Goal: Information Seeking & Learning: Learn about a topic

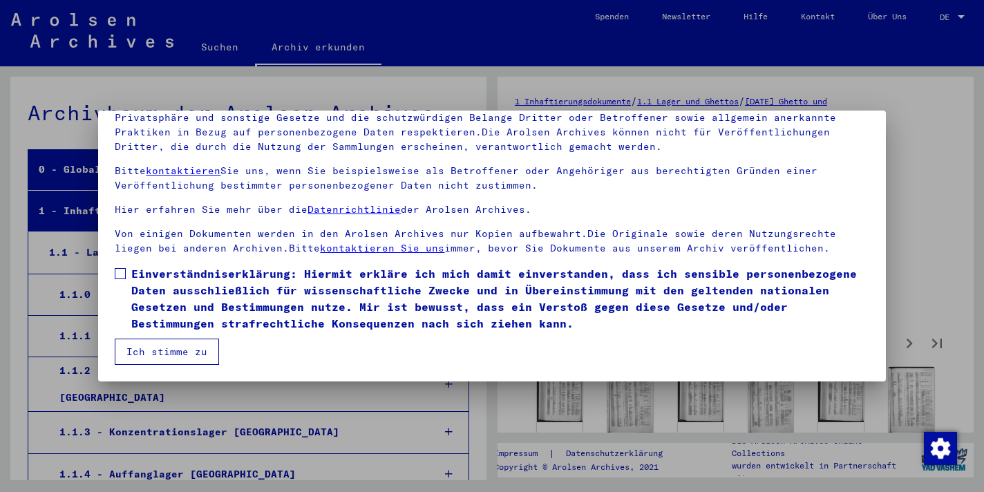
scroll to position [30, 0]
click at [124, 279] on span at bounding box center [120, 273] width 11 height 11
click at [196, 353] on button "Ich stimme zu" at bounding box center [167, 351] width 104 height 26
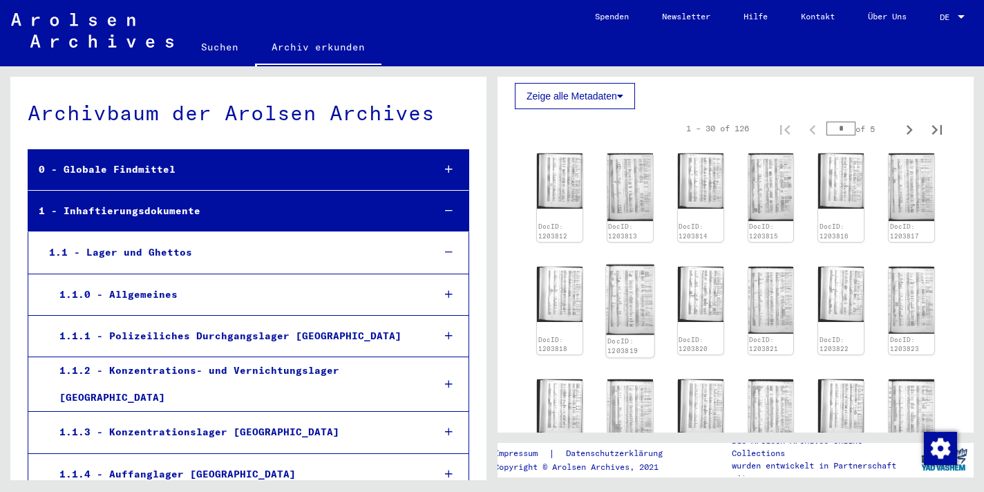
scroll to position [216, 0]
click at [631, 329] on img at bounding box center [630, 297] width 48 height 70
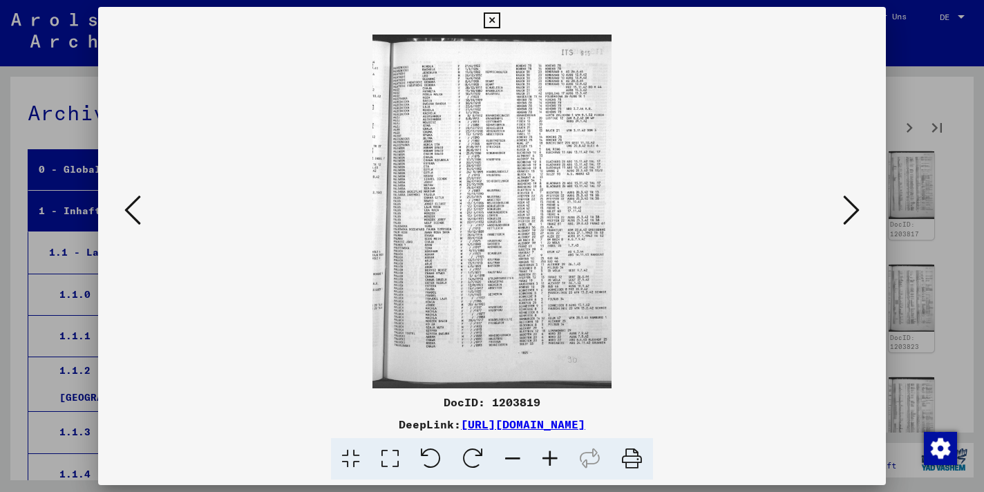
click at [848, 217] on icon at bounding box center [851, 209] width 17 height 33
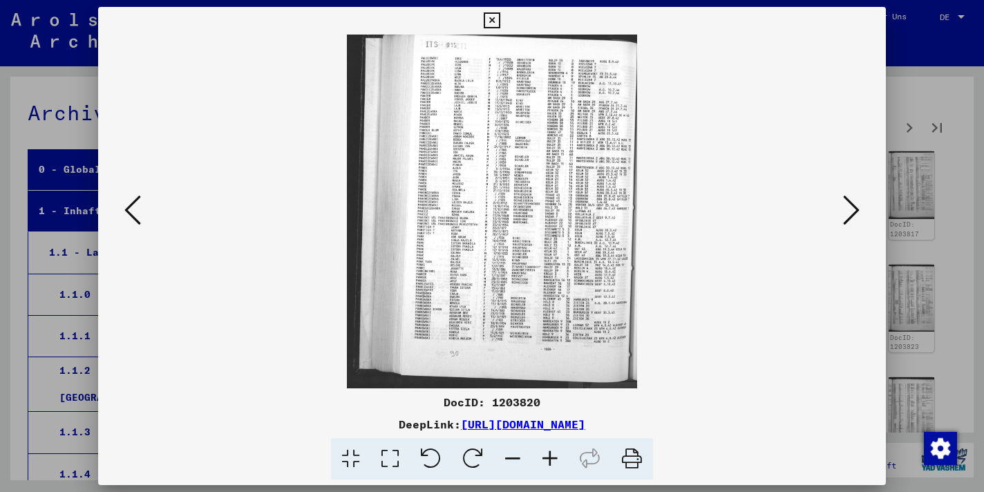
click at [848, 217] on icon at bounding box center [851, 209] width 17 height 33
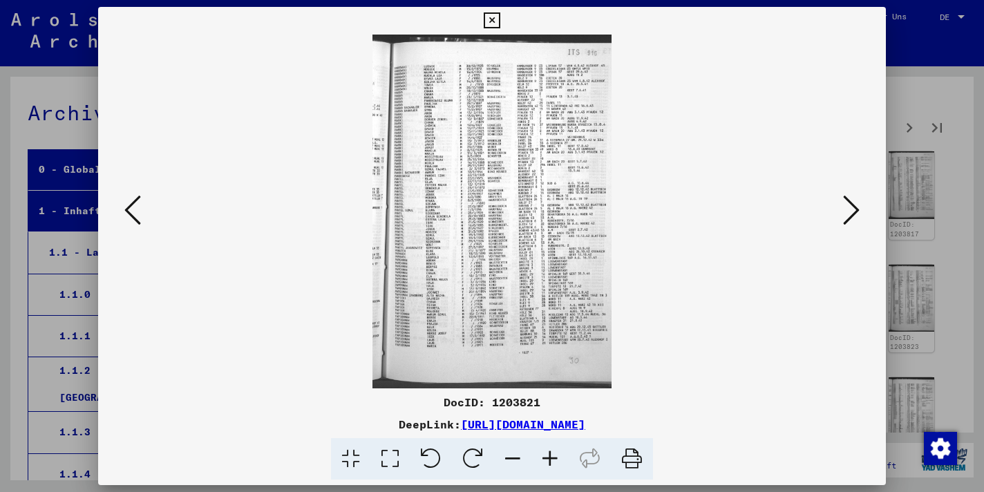
click at [848, 217] on icon at bounding box center [851, 209] width 17 height 33
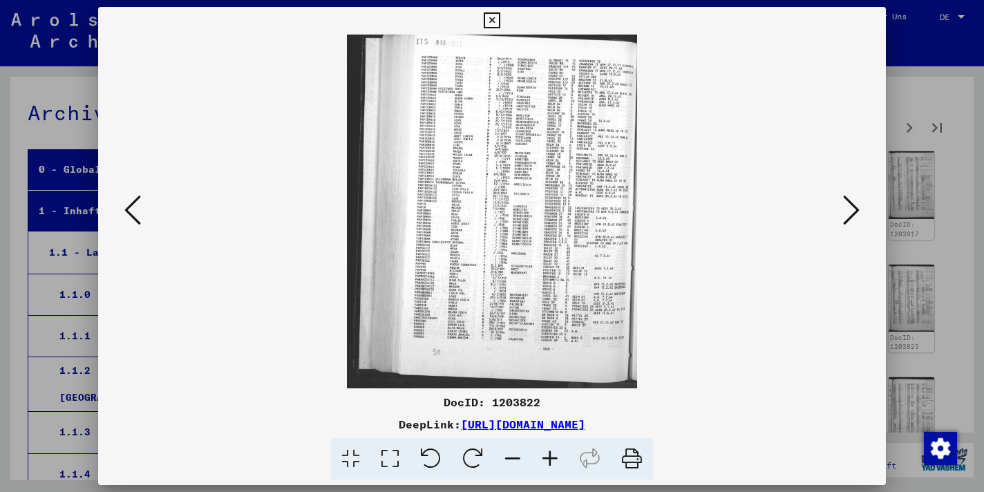
click at [848, 217] on icon at bounding box center [851, 209] width 17 height 33
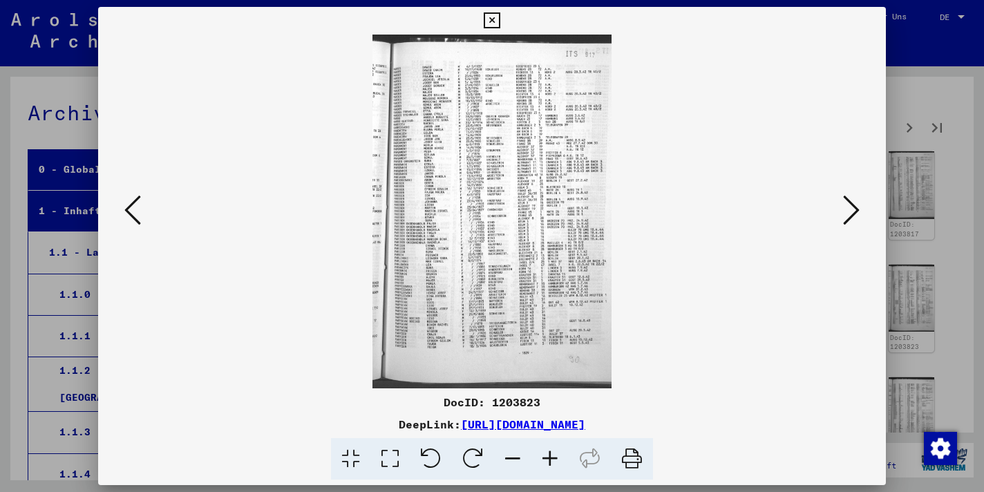
click at [137, 198] on icon at bounding box center [132, 209] width 17 height 33
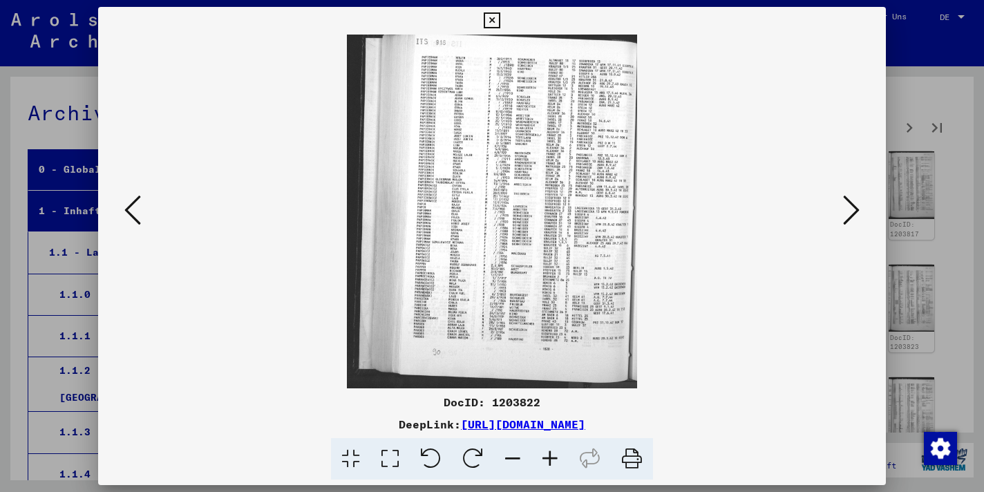
click at [137, 198] on icon at bounding box center [132, 209] width 17 height 33
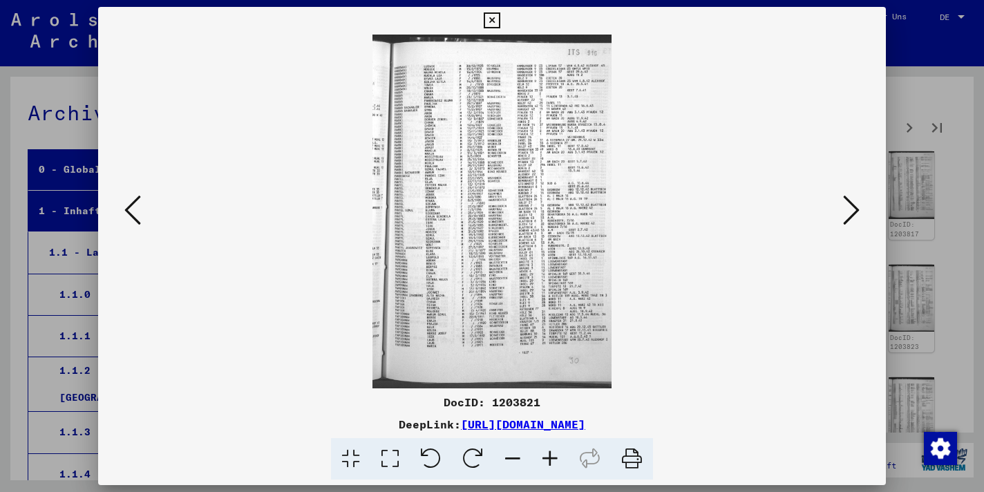
click at [137, 198] on icon at bounding box center [132, 209] width 17 height 33
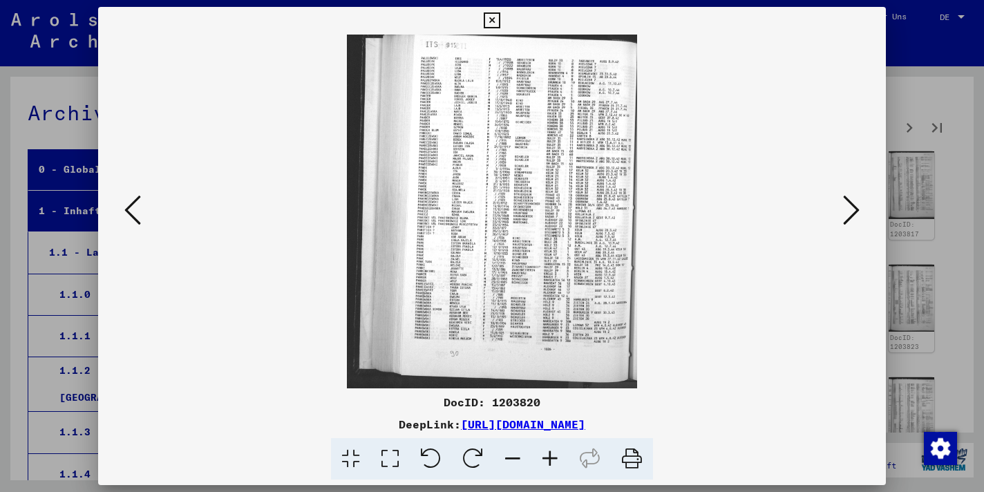
click at [137, 198] on icon at bounding box center [132, 209] width 17 height 33
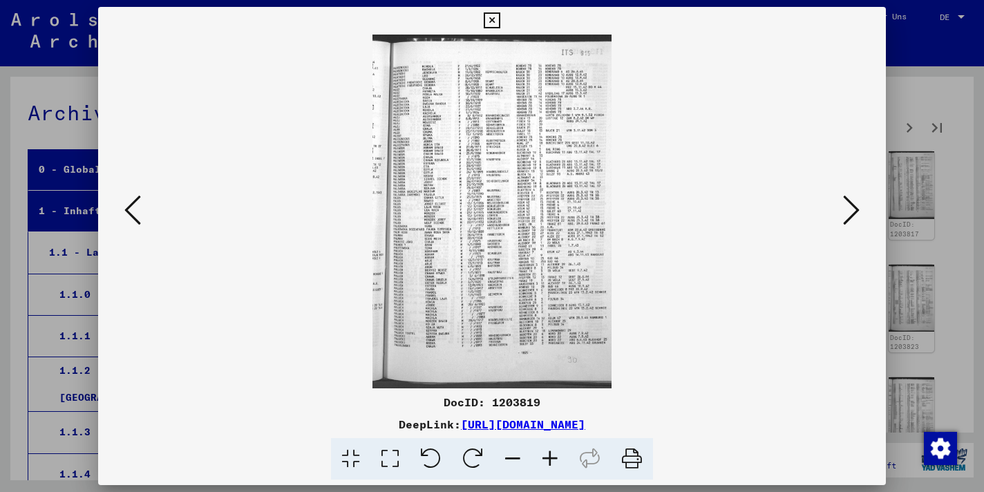
click at [12, 252] on div at bounding box center [492, 246] width 984 height 492
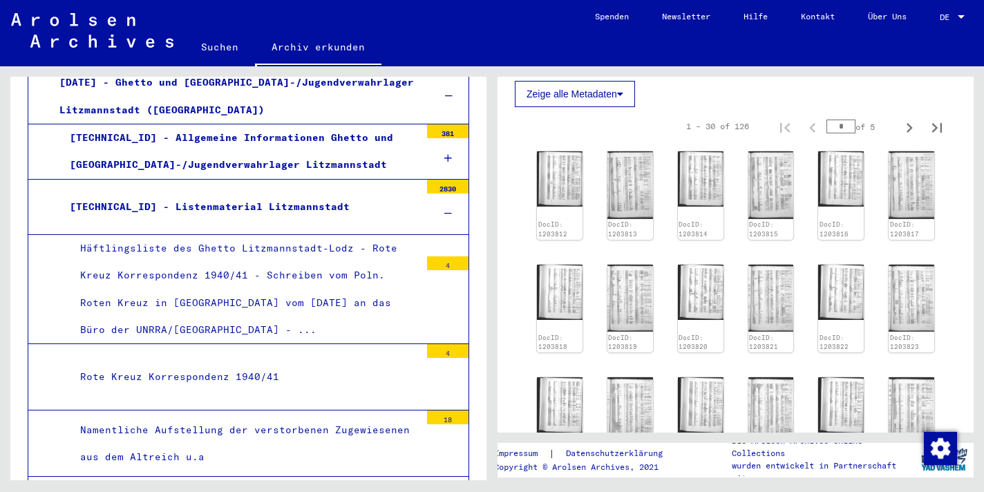
scroll to position [1172, 0]
click at [432, 194] on div "2830" at bounding box center [447, 187] width 41 height 14
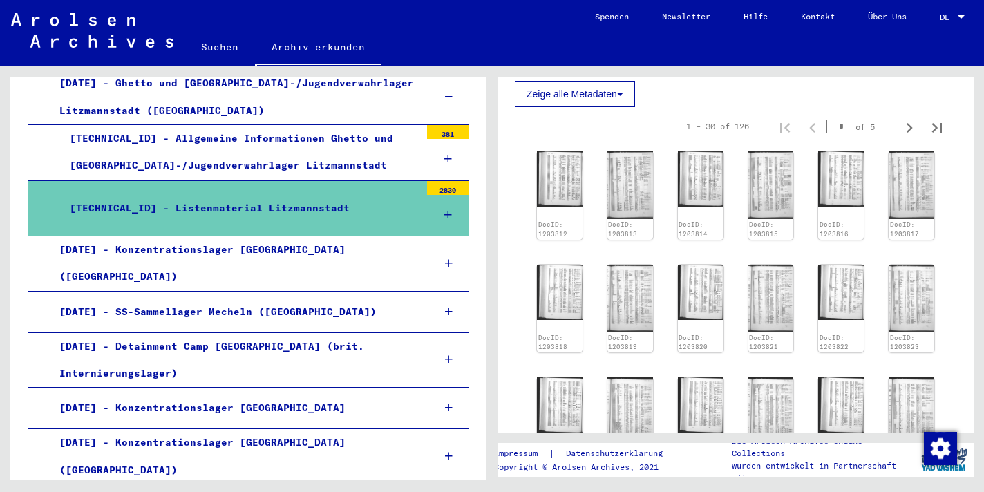
click at [288, 222] on div "[TECHNICAL_ID] - Listenmaterial Litzmannstadt" at bounding box center [239, 208] width 361 height 27
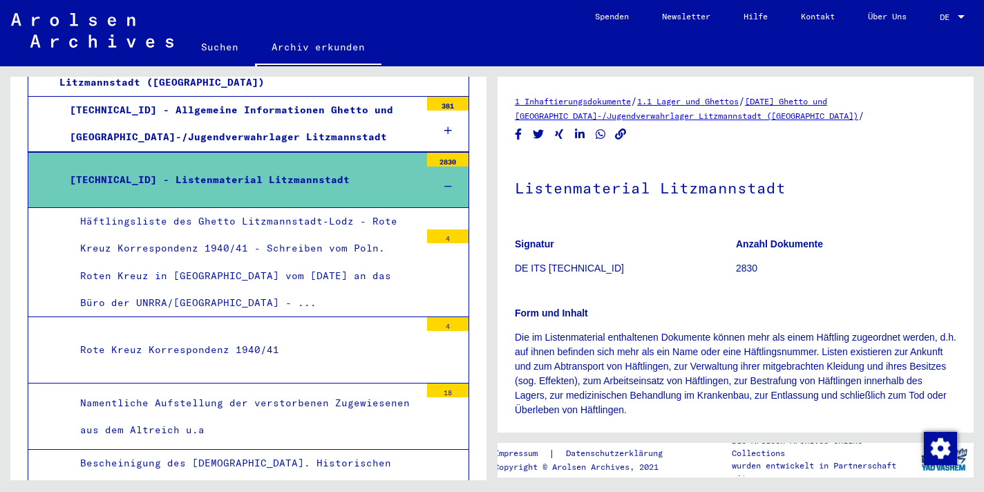
scroll to position [1198, 0]
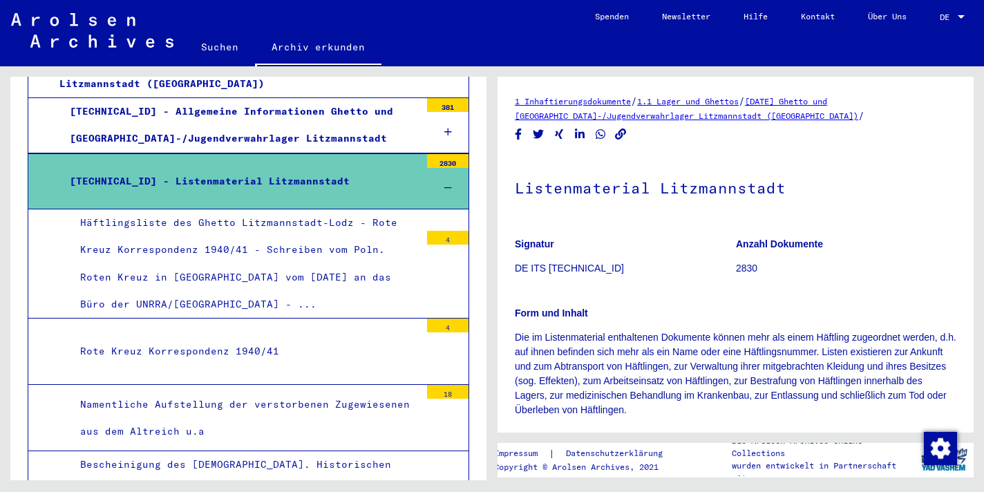
click at [318, 195] on div "[TECHNICAL_ID] - Listenmaterial Litzmannstadt" at bounding box center [239, 181] width 361 height 27
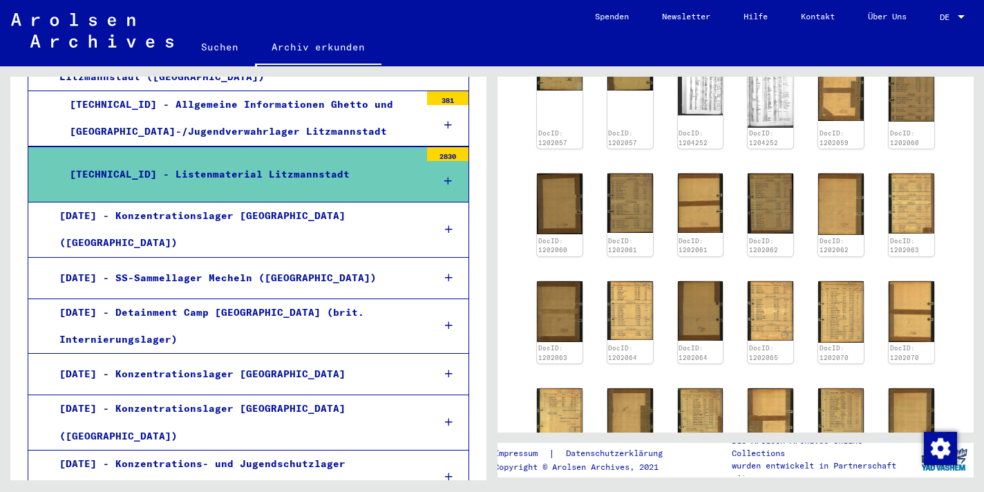
scroll to position [1212, 0]
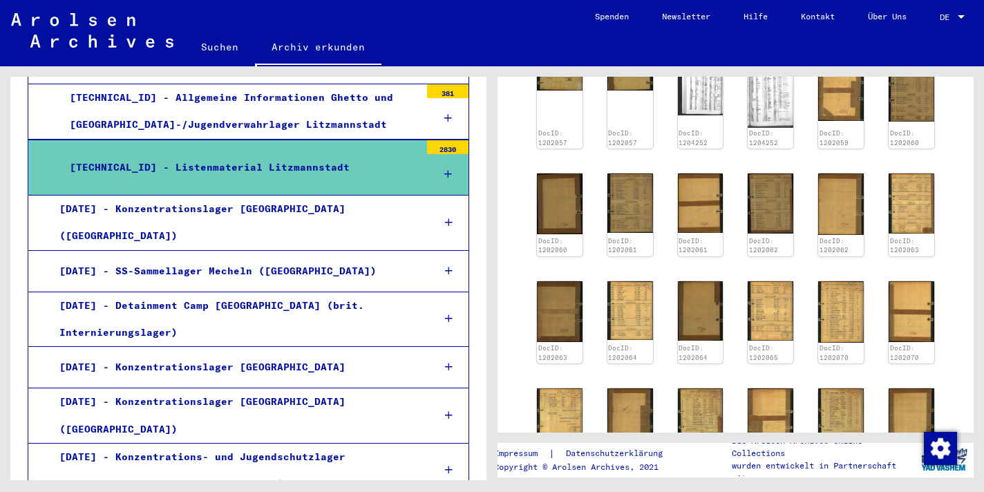
click at [437, 154] on div "2830" at bounding box center [447, 147] width 41 height 14
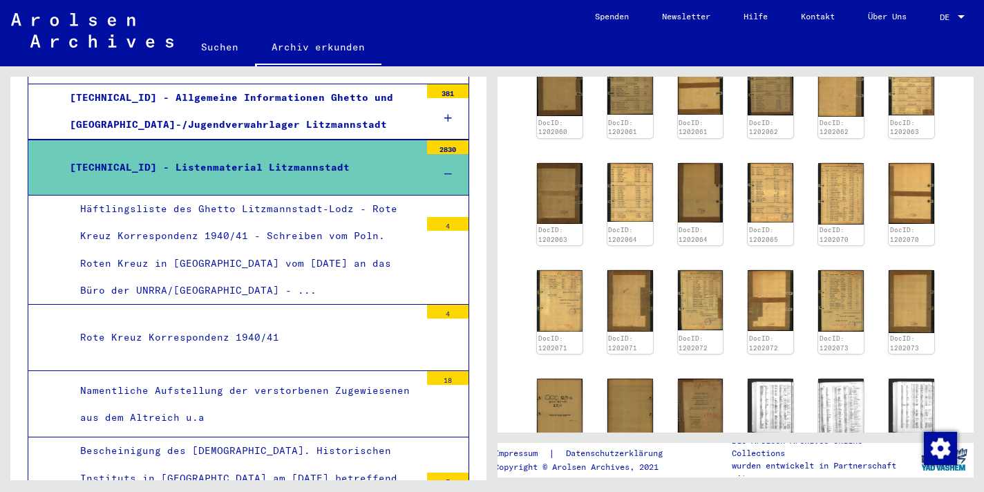
scroll to position [566, 0]
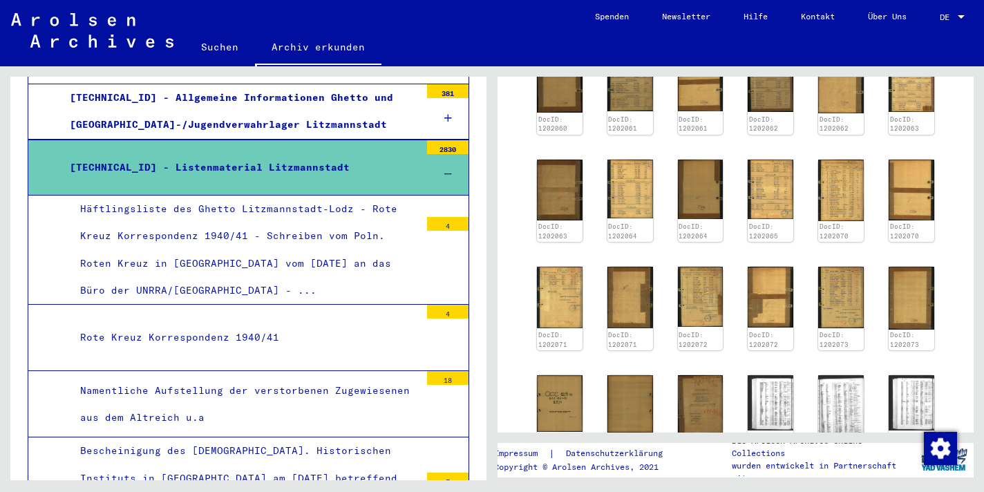
click at [444, 179] on icon at bounding box center [448, 174] width 8 height 10
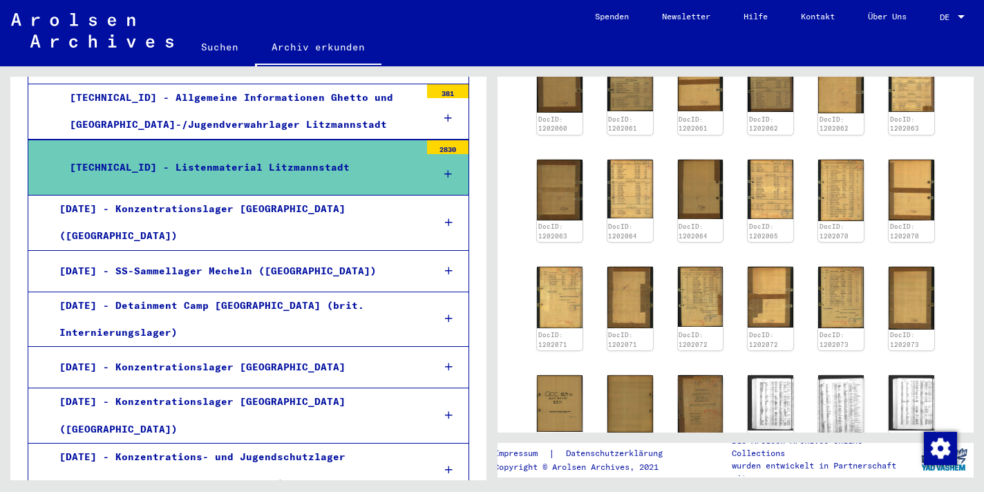
click at [309, 181] on div "[TECHNICAL_ID] - Listenmaterial Litzmannstadt" at bounding box center [239, 167] width 361 height 27
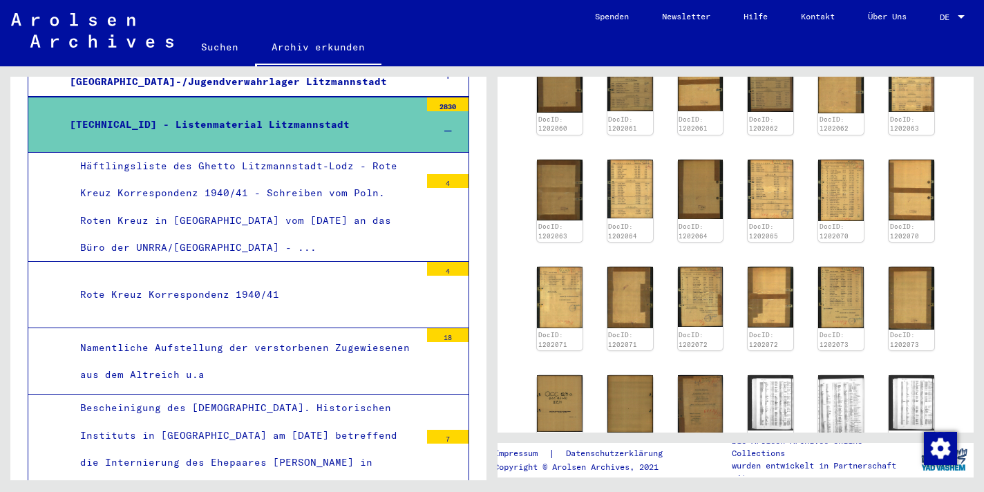
scroll to position [1266, 0]
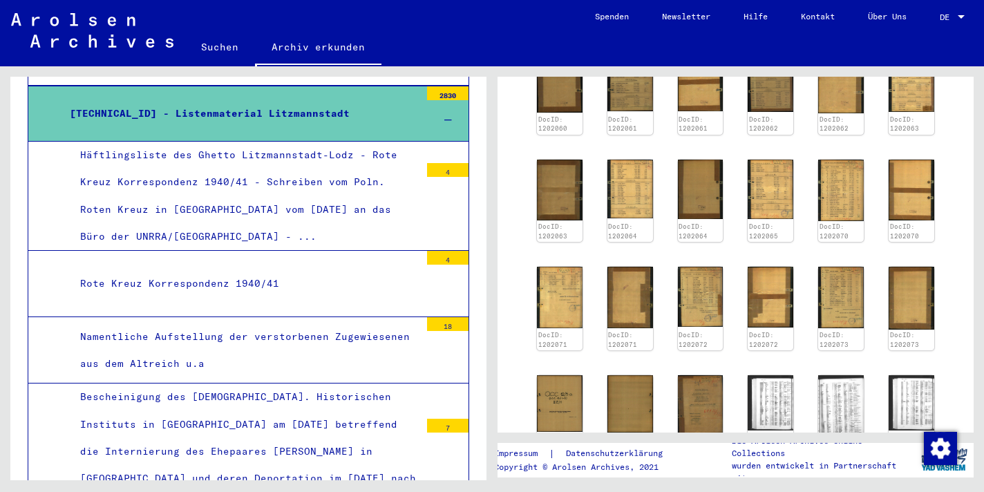
click at [290, 127] on div "[TECHNICAL_ID] - Listenmaterial Litzmannstadt" at bounding box center [239, 113] width 361 height 27
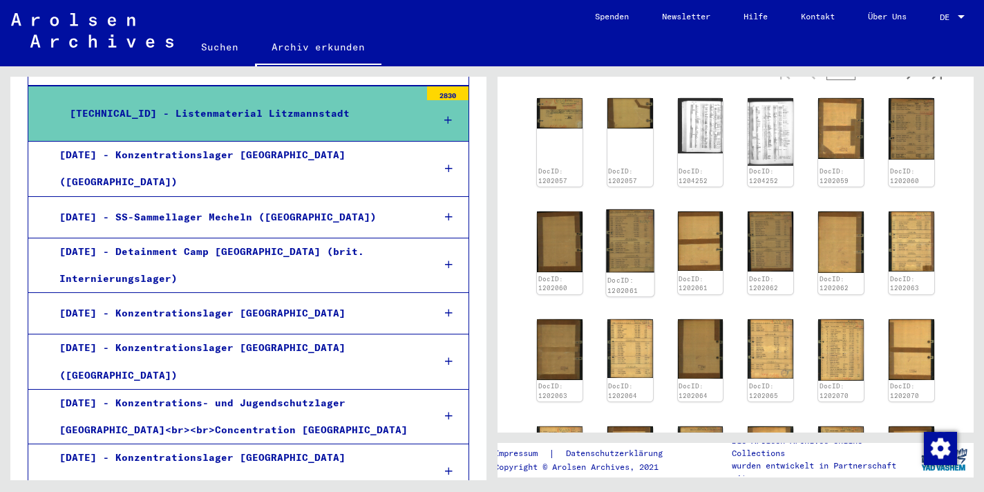
scroll to position [363, 0]
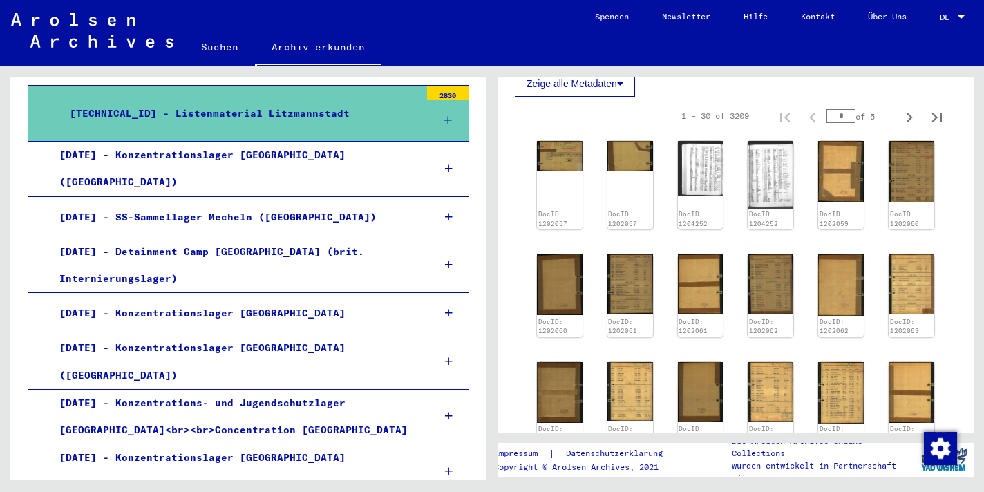
click at [444, 125] on icon at bounding box center [448, 120] width 8 height 10
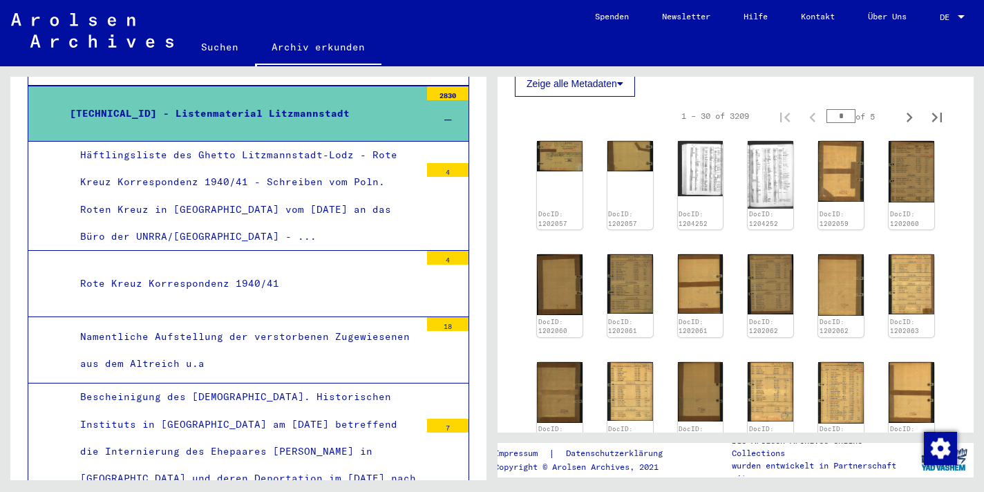
click at [436, 100] on div "2830" at bounding box center [447, 93] width 41 height 14
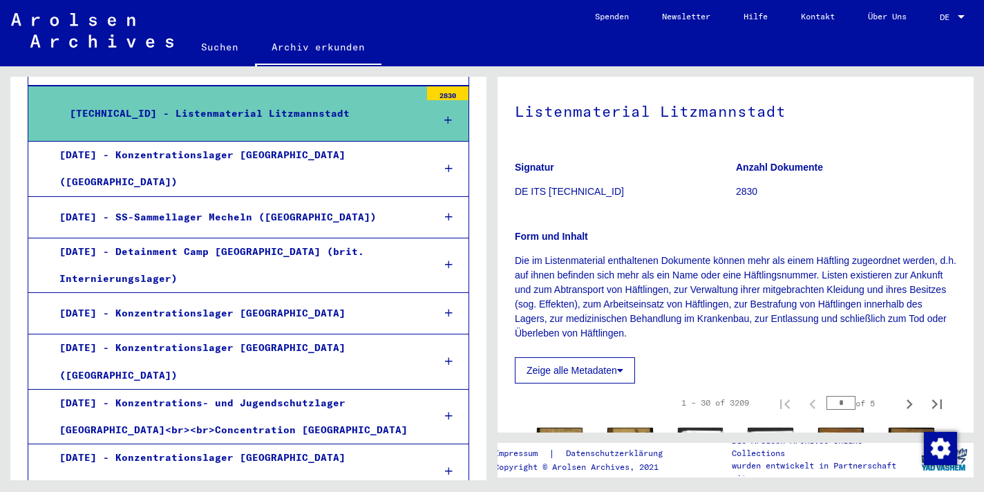
scroll to position [54, 0]
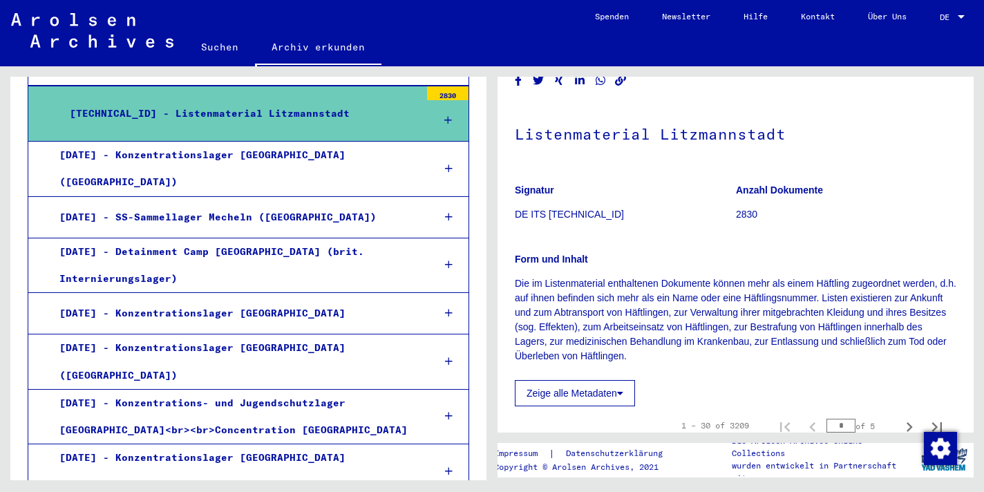
click at [175, 127] on div "[TECHNICAL_ID] - Listenmaterial Litzmannstadt" at bounding box center [239, 113] width 361 height 27
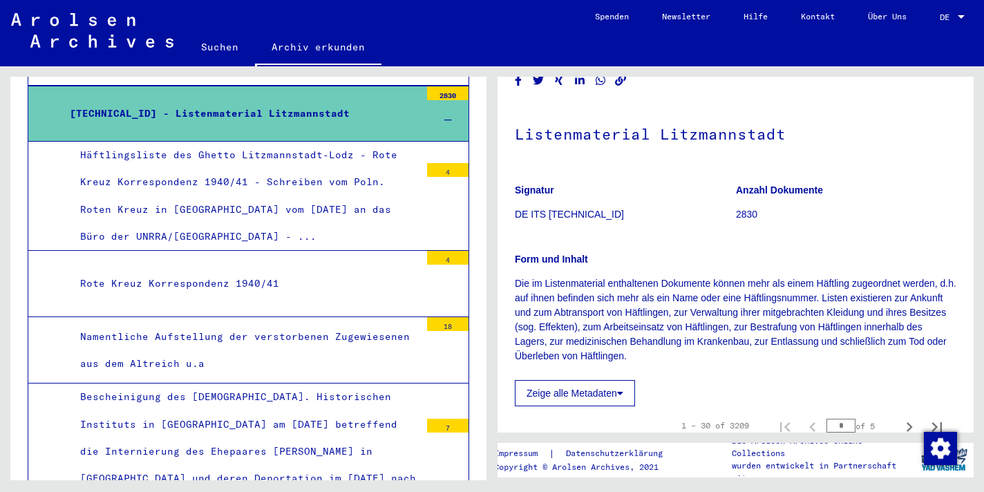
click at [435, 100] on div "2830" at bounding box center [447, 93] width 41 height 14
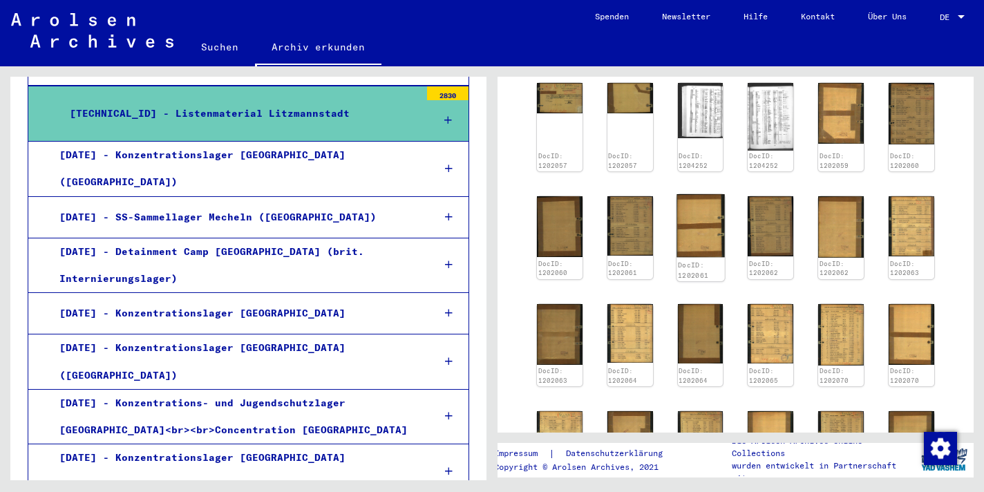
scroll to position [471, 0]
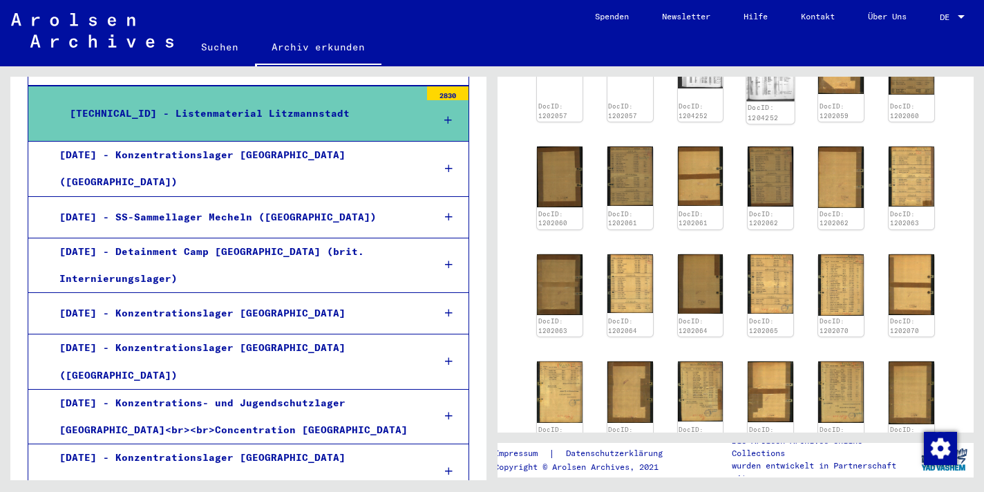
click at [767, 102] on img at bounding box center [771, 66] width 48 height 70
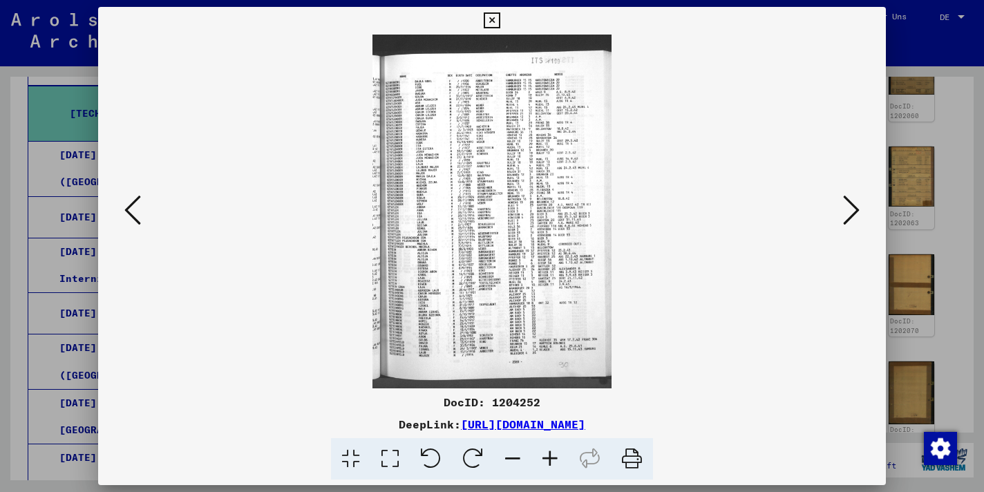
click at [847, 217] on icon at bounding box center [851, 209] width 17 height 33
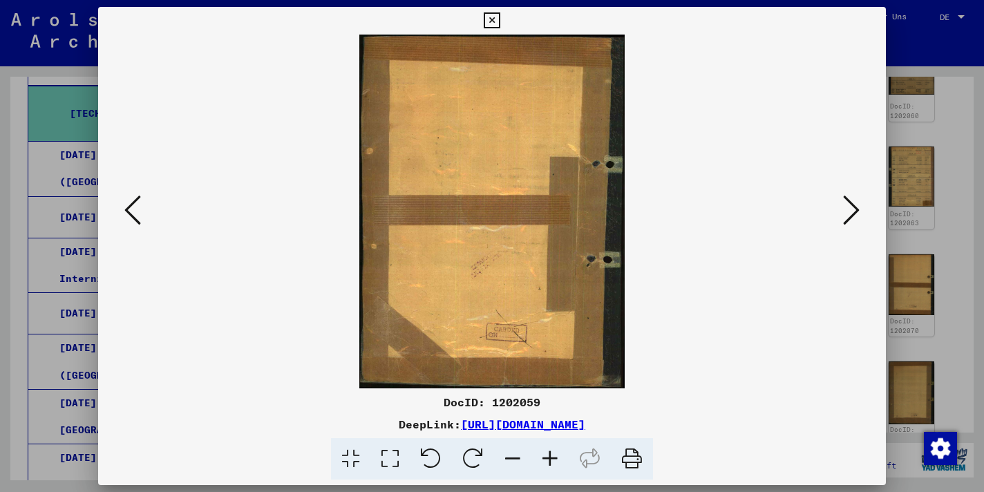
click at [847, 217] on icon at bounding box center [851, 209] width 17 height 33
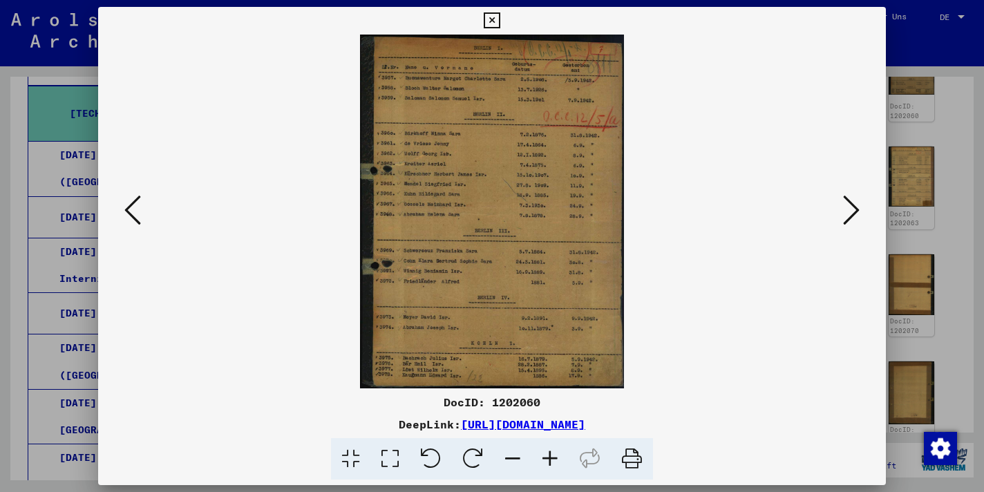
click at [847, 217] on icon at bounding box center [851, 209] width 17 height 33
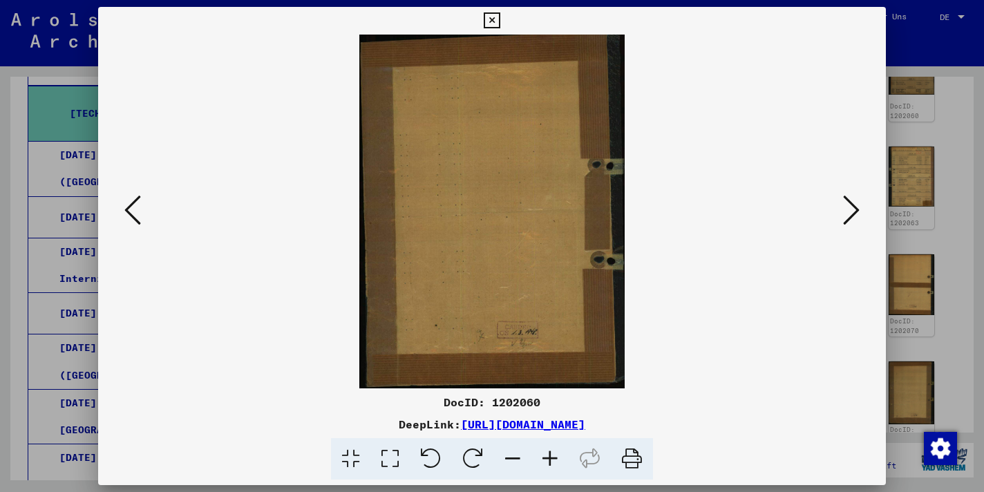
click at [847, 217] on icon at bounding box center [851, 209] width 17 height 33
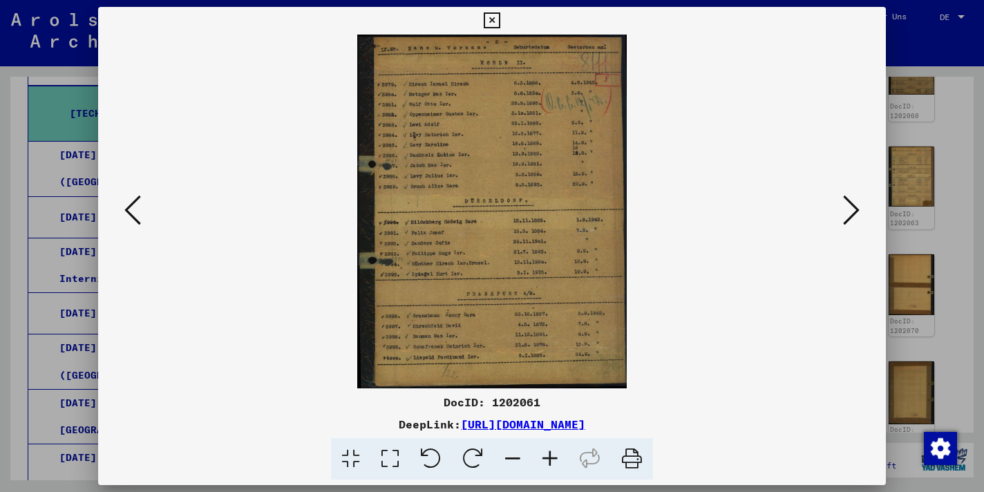
click at [847, 217] on icon at bounding box center [851, 209] width 17 height 33
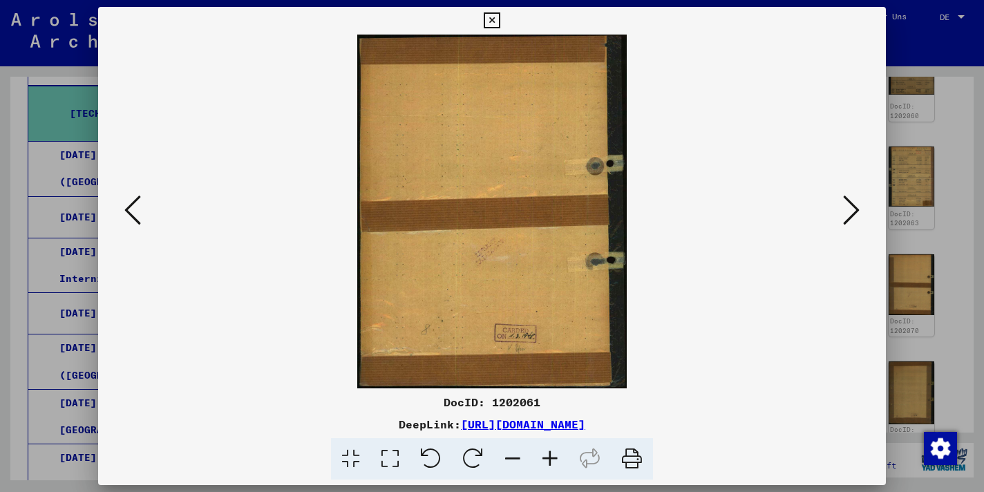
click at [847, 217] on icon at bounding box center [851, 209] width 17 height 33
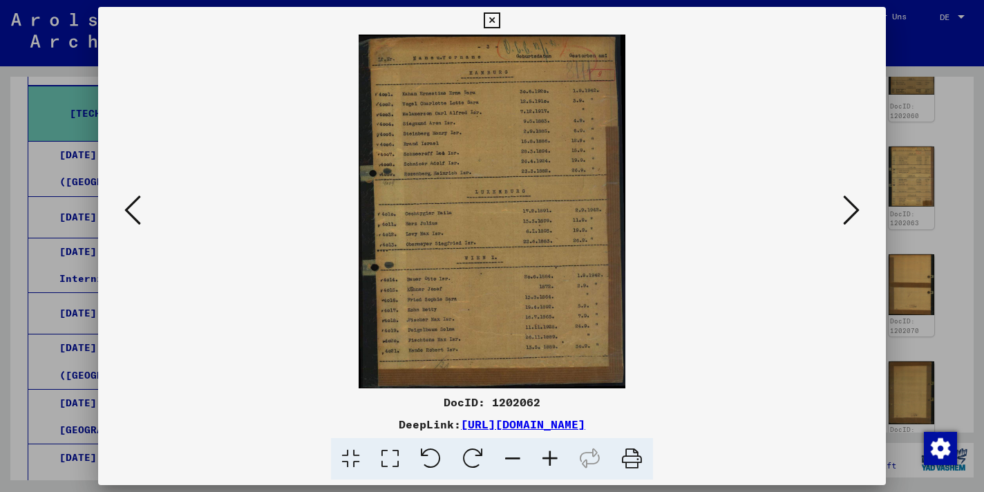
click at [847, 217] on icon at bounding box center [851, 209] width 17 height 33
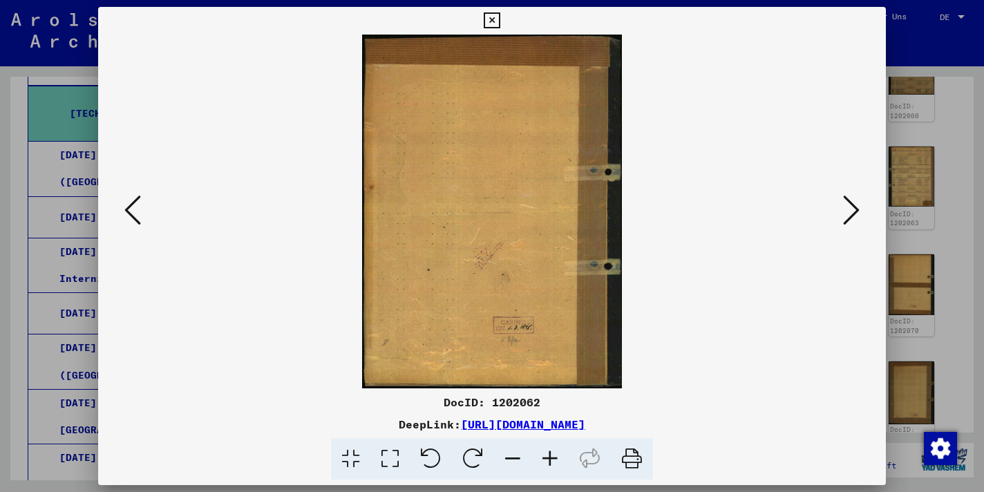
click at [847, 217] on icon at bounding box center [851, 209] width 17 height 33
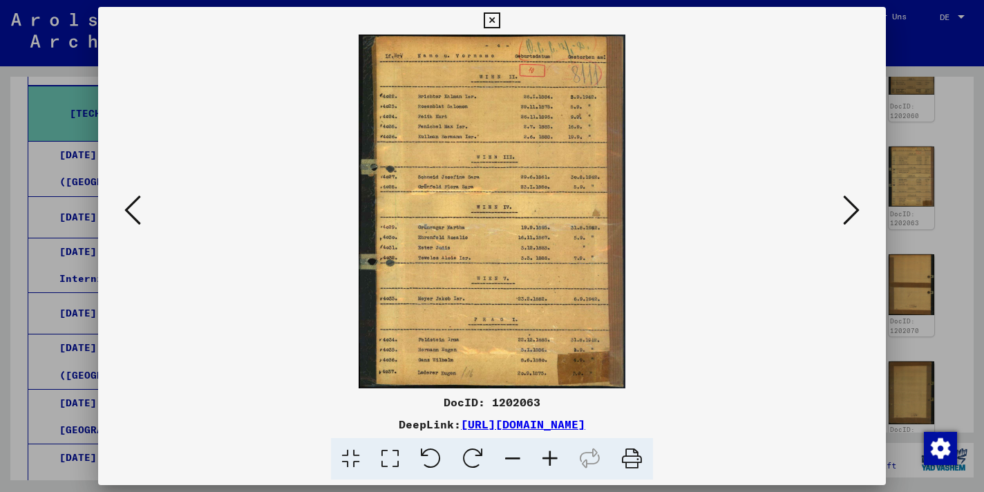
click at [847, 217] on icon at bounding box center [851, 209] width 17 height 33
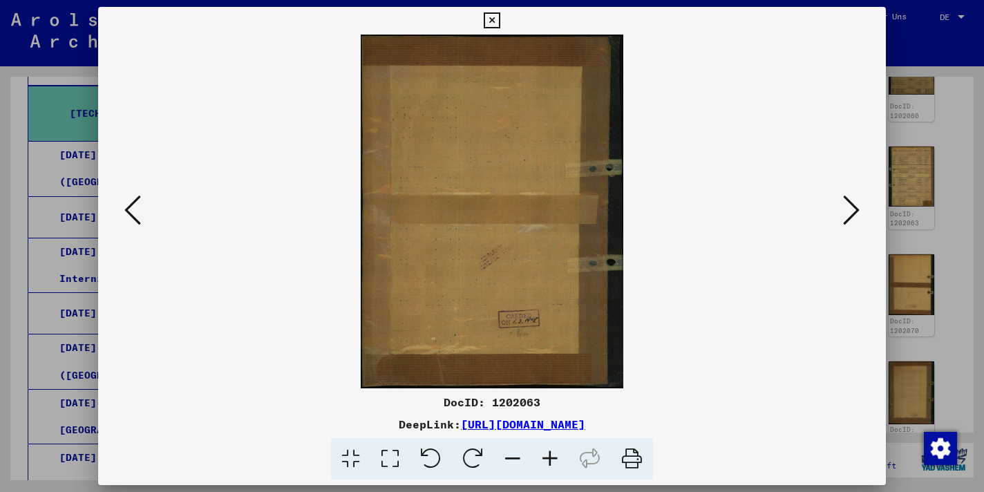
click at [847, 217] on icon at bounding box center [851, 209] width 17 height 33
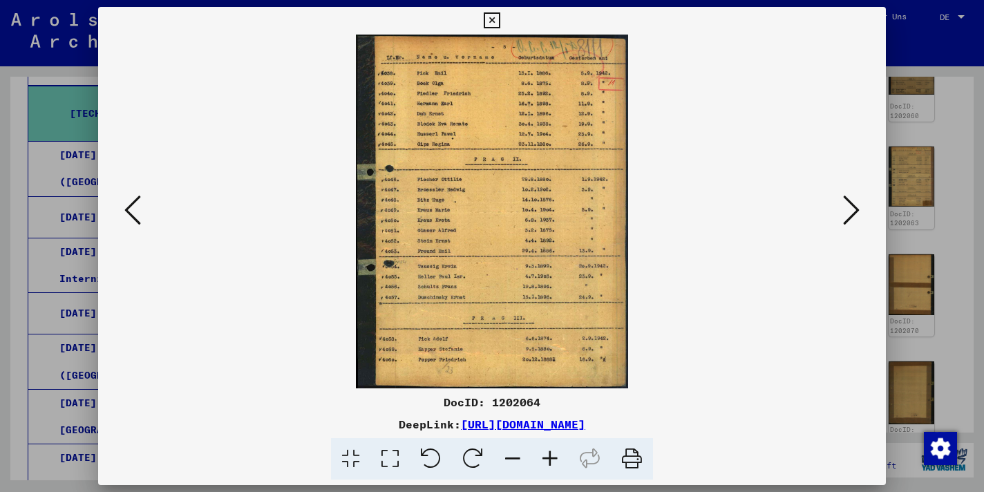
click at [499, 16] on icon at bounding box center [492, 20] width 16 height 17
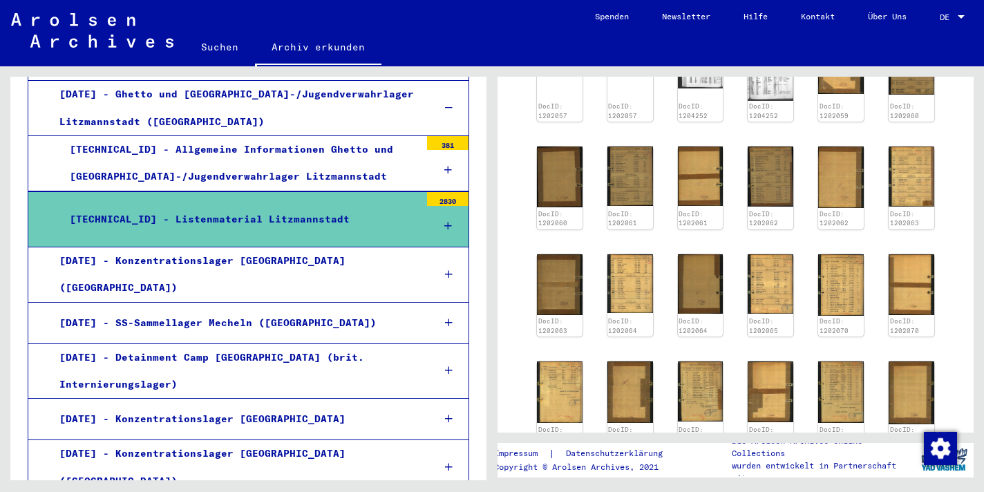
scroll to position [1078, 0]
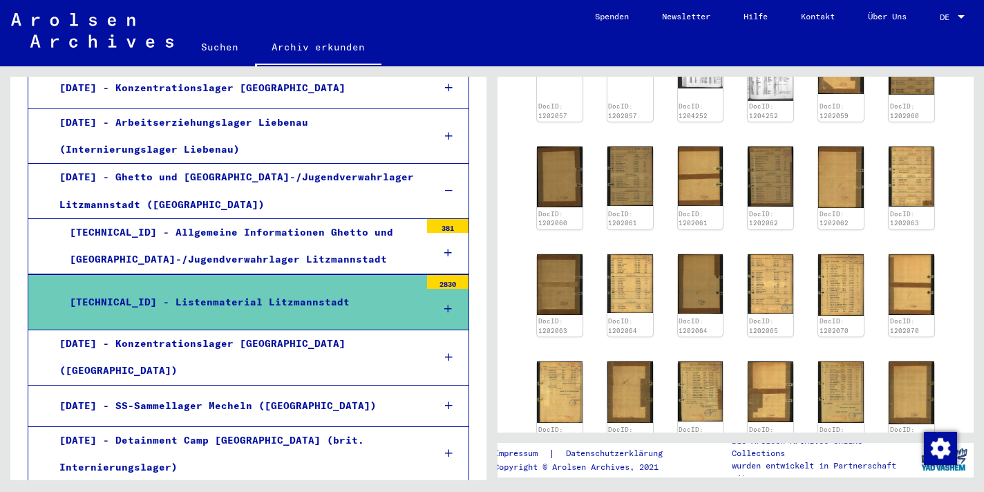
click at [323, 273] on div "[TECHNICAL_ID] - Allgemeine Informationen Ghetto und [GEOGRAPHIC_DATA]-/Jugendv…" at bounding box center [239, 246] width 361 height 54
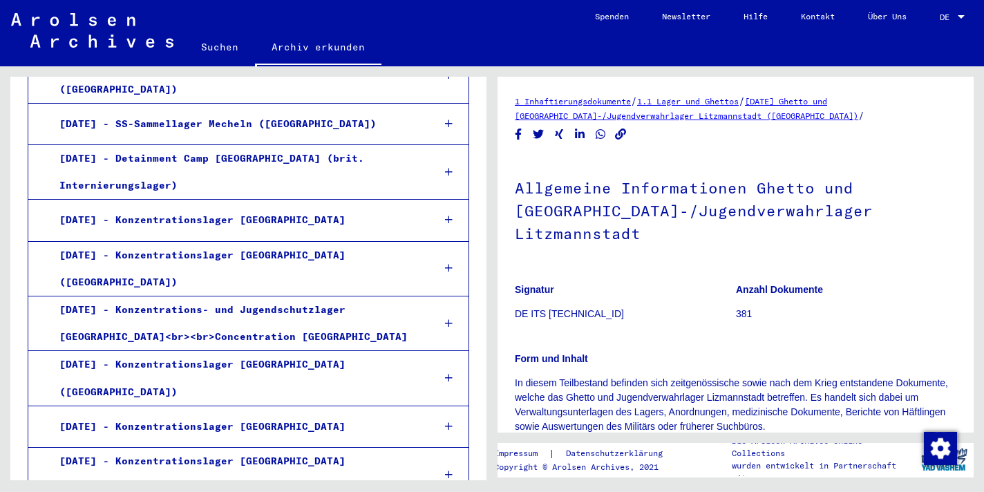
scroll to position [1589, 0]
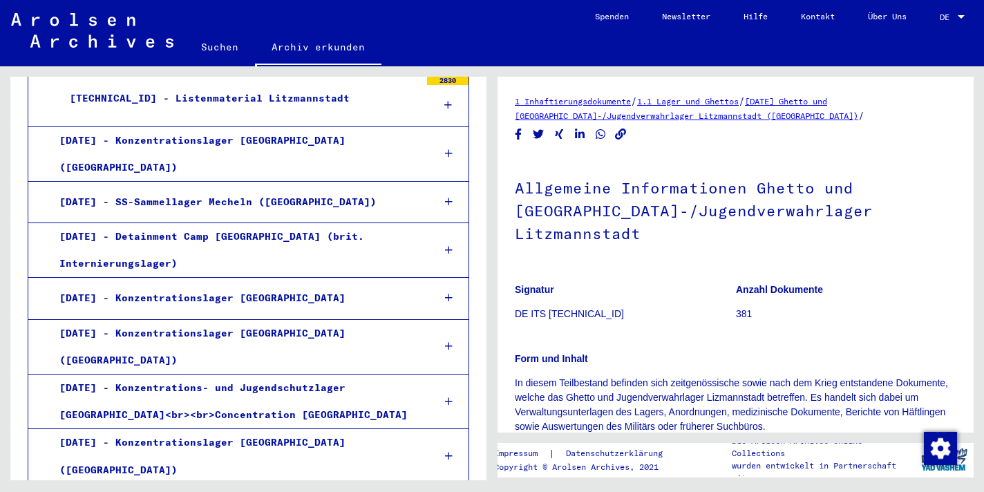
click at [278, 112] on div "[TECHNICAL_ID] - Listenmaterial Litzmannstadt" at bounding box center [239, 98] width 361 height 27
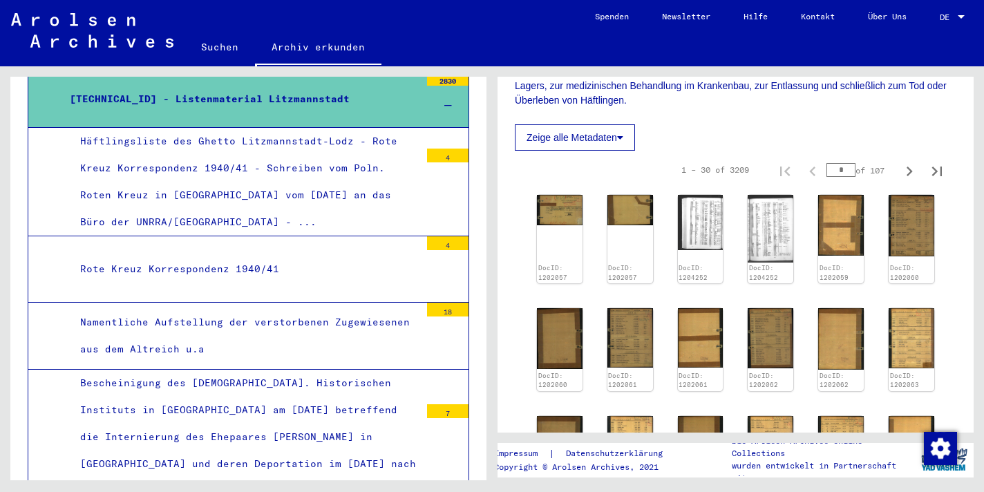
scroll to position [323, 0]
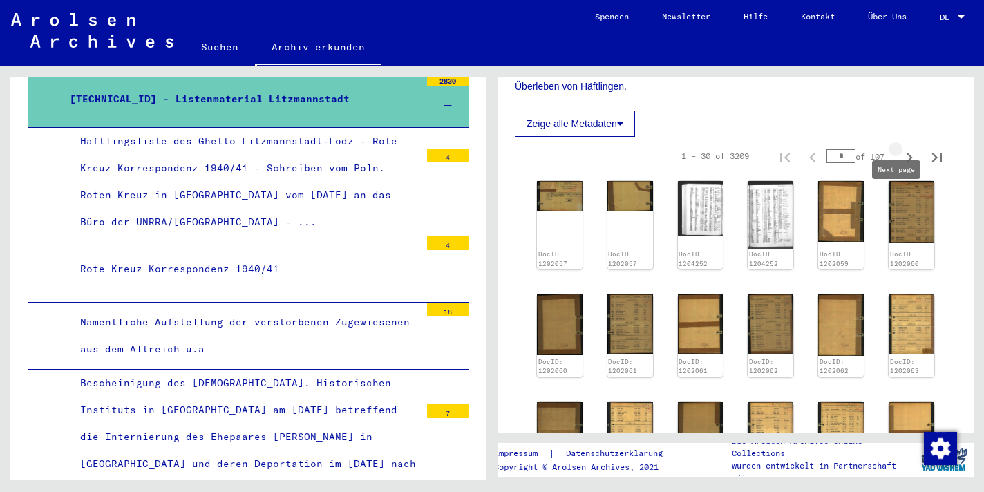
click at [899, 167] on icon "Next page" at bounding box center [908, 157] width 19 height 19
type input "*"
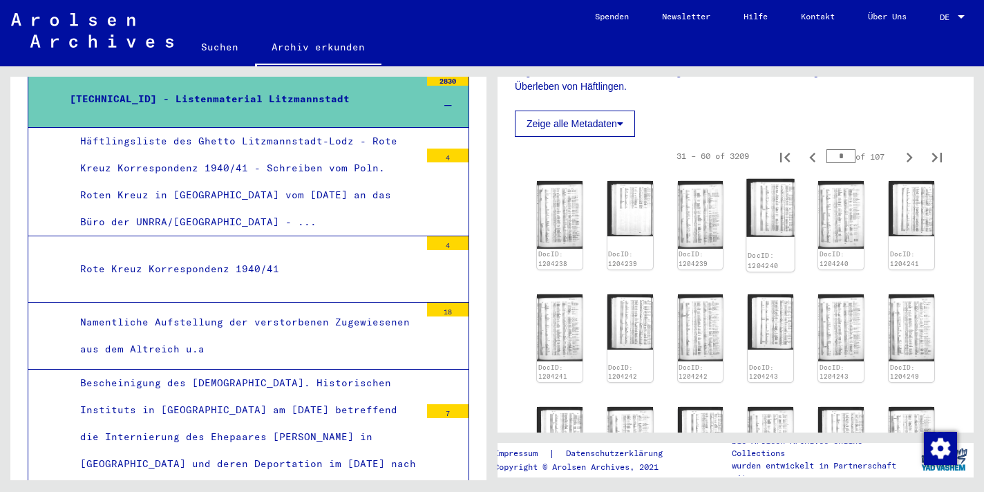
click at [761, 237] on img at bounding box center [771, 208] width 48 height 58
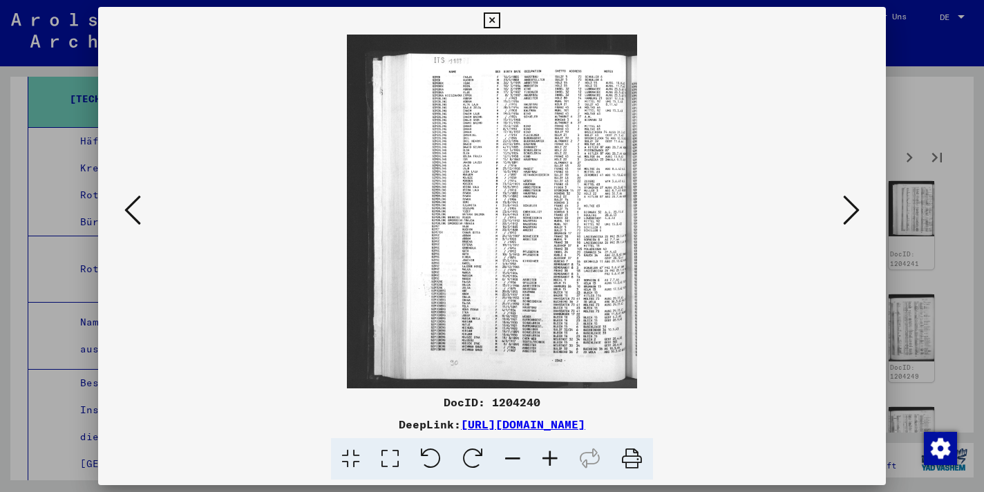
click at [557, 461] on icon at bounding box center [549, 459] width 37 height 42
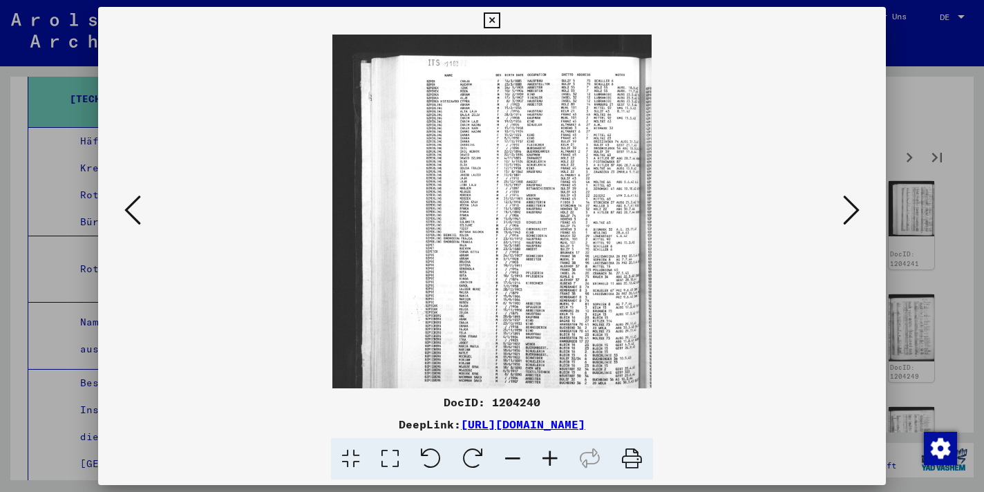
click at [557, 461] on icon at bounding box center [549, 459] width 37 height 42
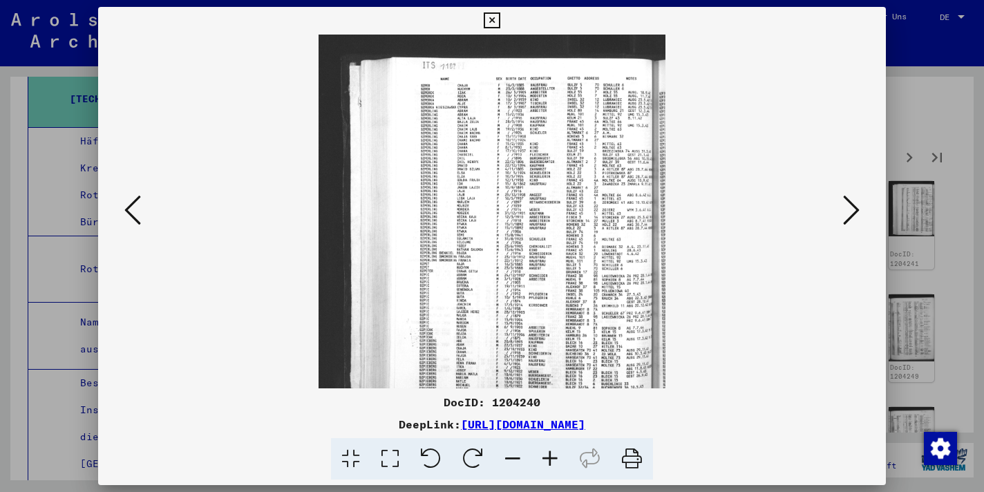
click at [557, 461] on icon at bounding box center [549, 459] width 37 height 42
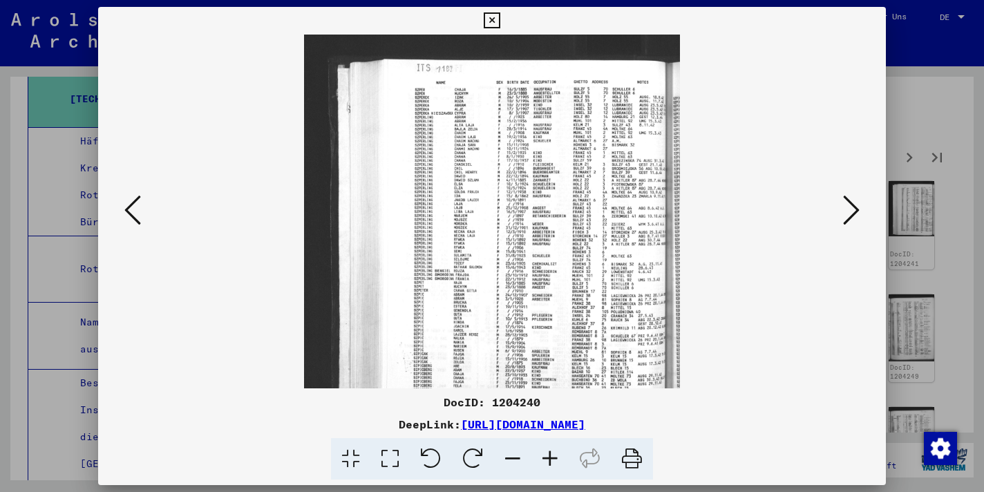
click at [557, 461] on icon at bounding box center [549, 459] width 37 height 42
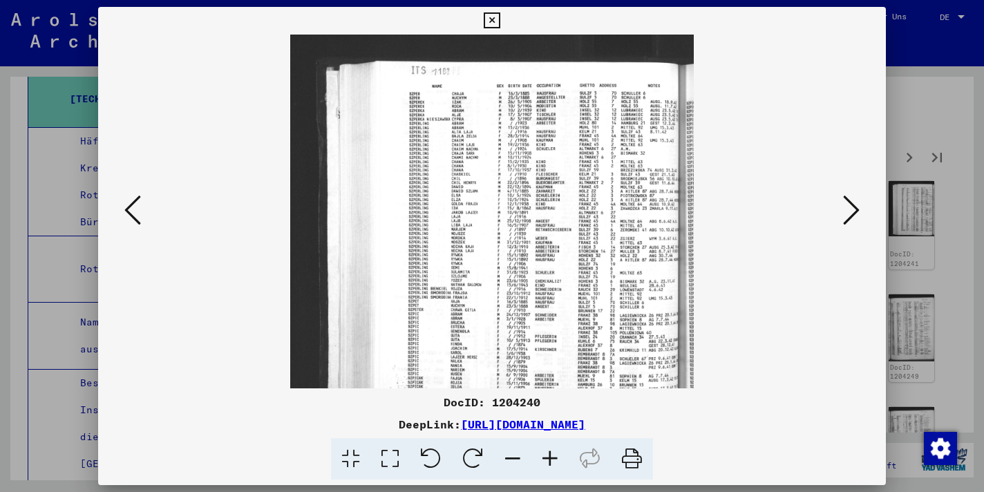
click at [557, 461] on icon at bounding box center [549, 459] width 37 height 42
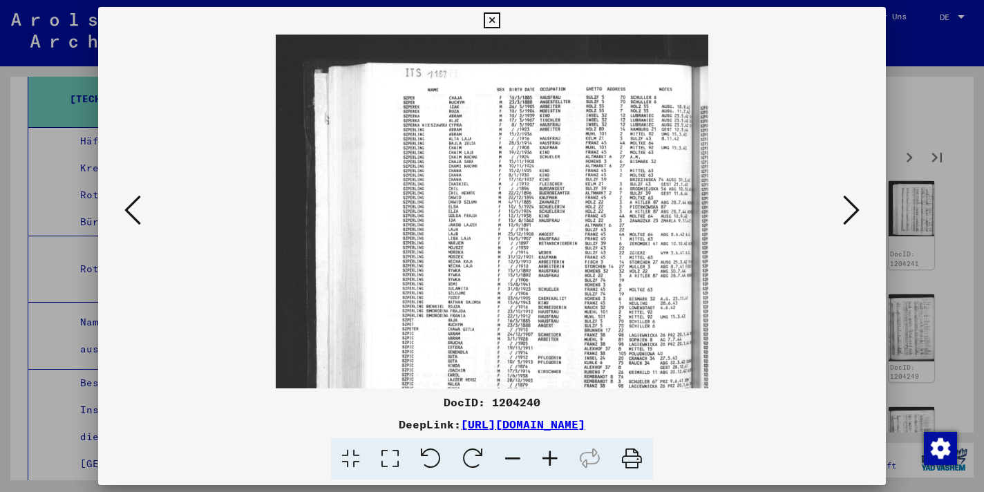
click at [557, 461] on icon at bounding box center [549, 459] width 37 height 42
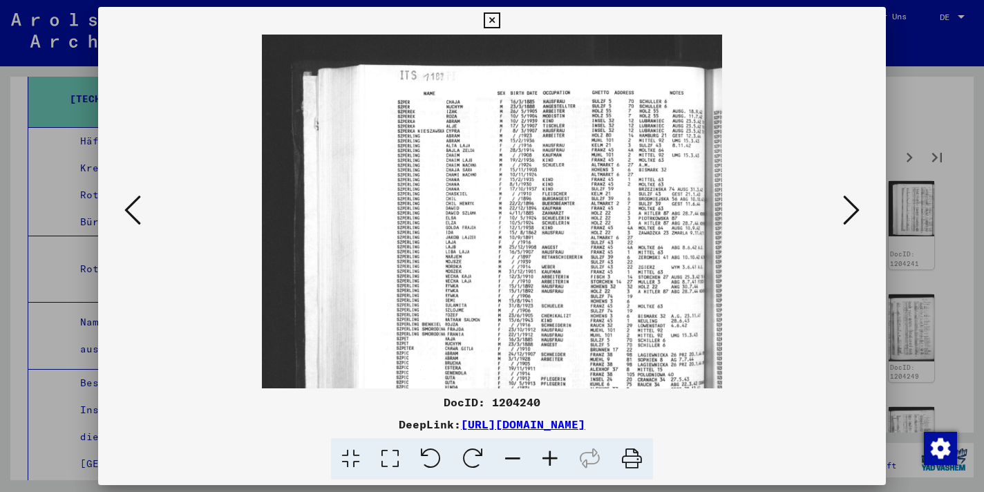
click at [557, 461] on icon at bounding box center [549, 459] width 37 height 42
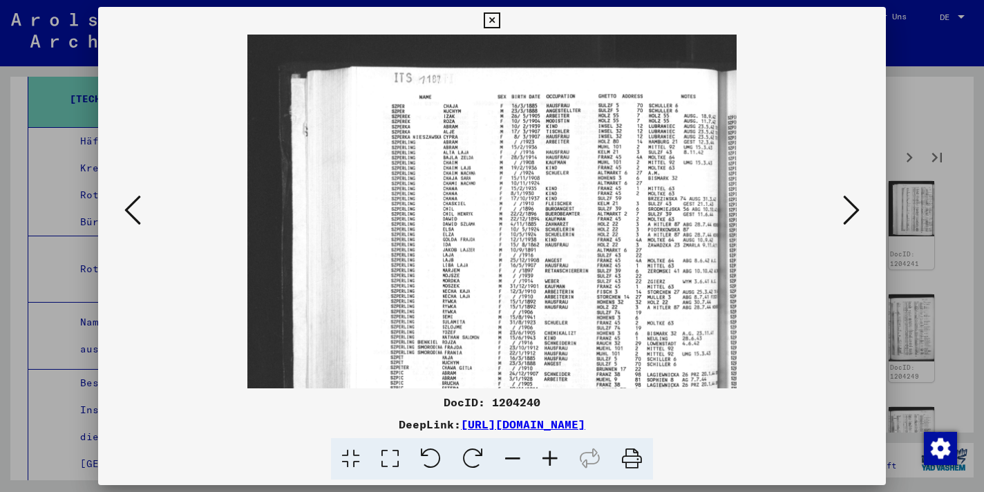
click at [140, 200] on icon at bounding box center [132, 209] width 17 height 33
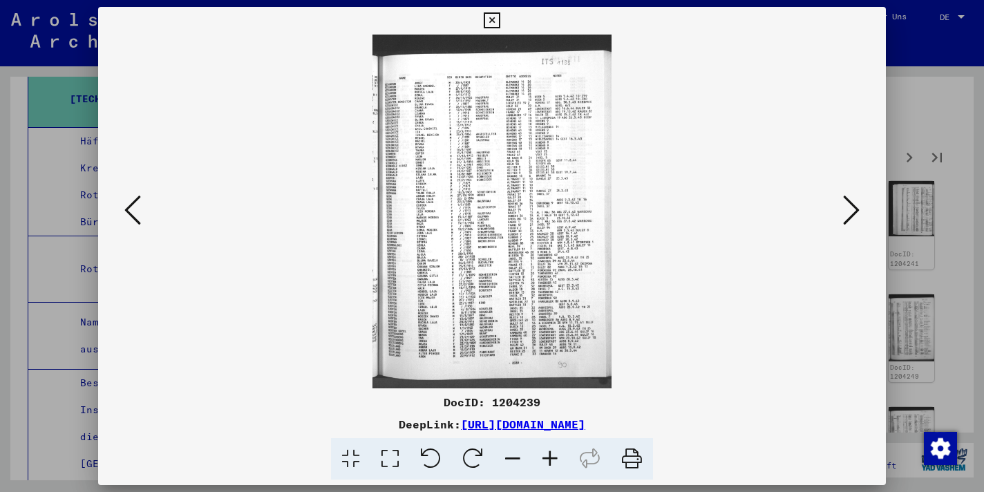
click at [141, 200] on icon at bounding box center [132, 209] width 17 height 33
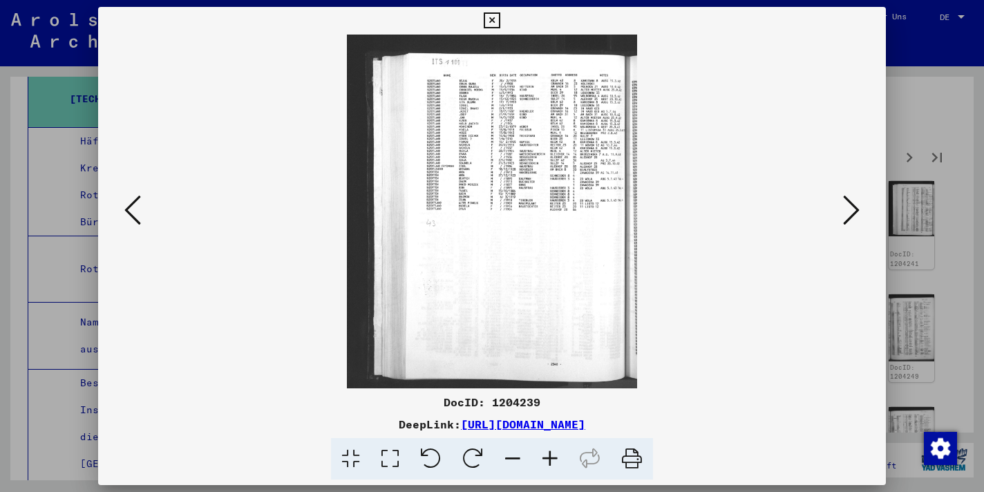
click at [849, 214] on icon at bounding box center [851, 209] width 17 height 33
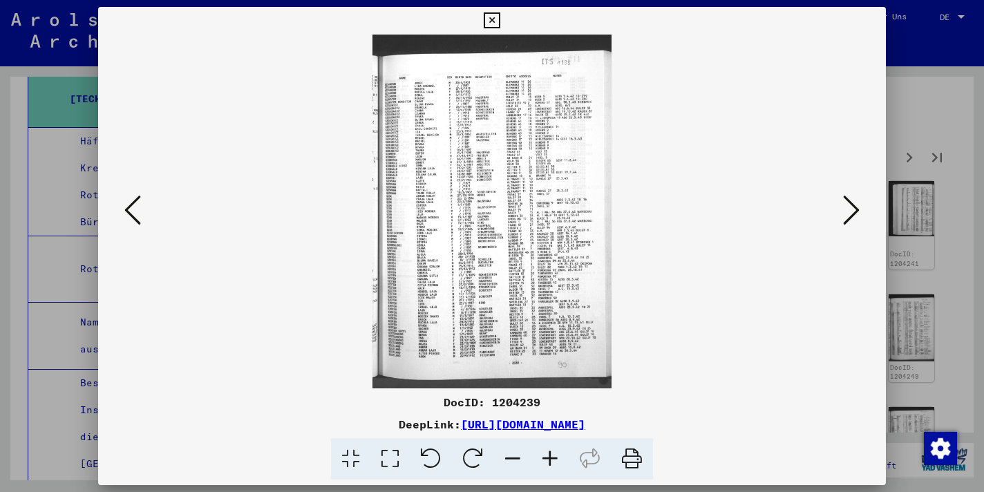
click at [849, 214] on icon at bounding box center [851, 209] width 17 height 33
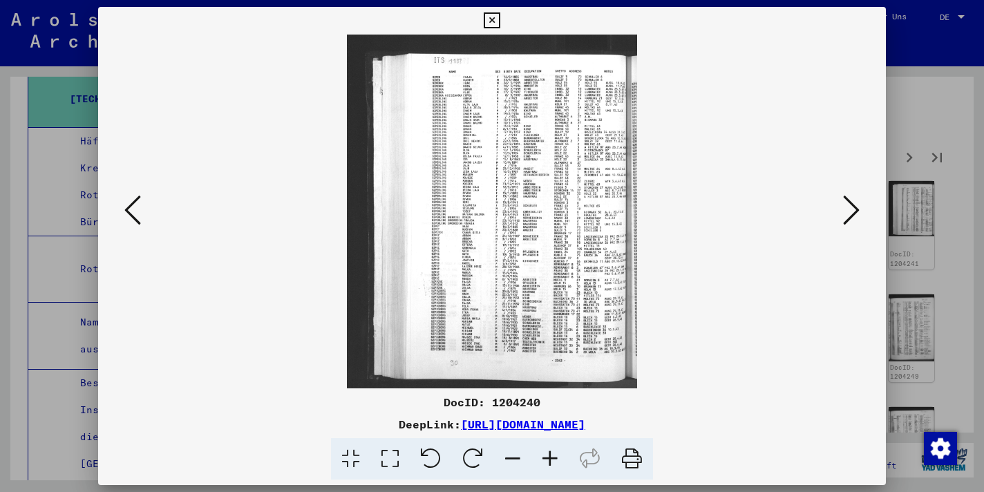
click at [848, 214] on icon at bounding box center [851, 209] width 17 height 33
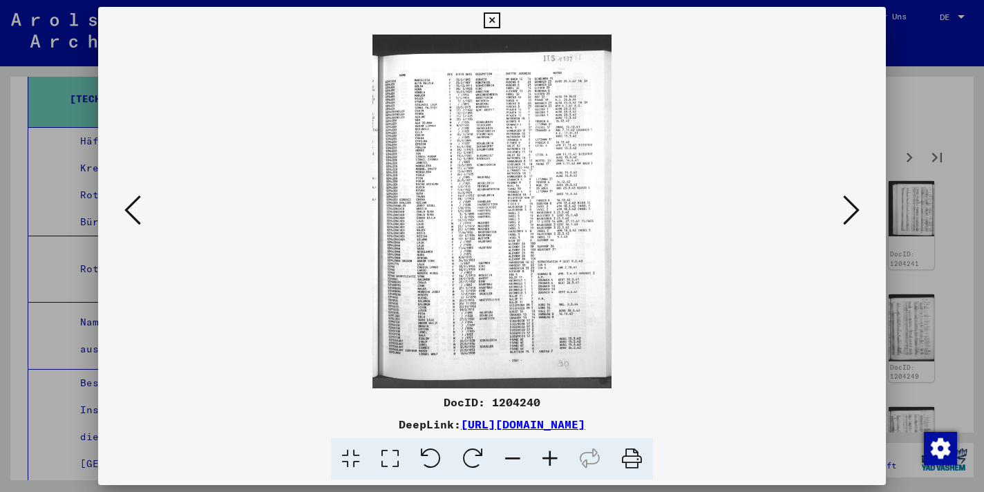
click at [848, 214] on icon at bounding box center [851, 209] width 17 height 33
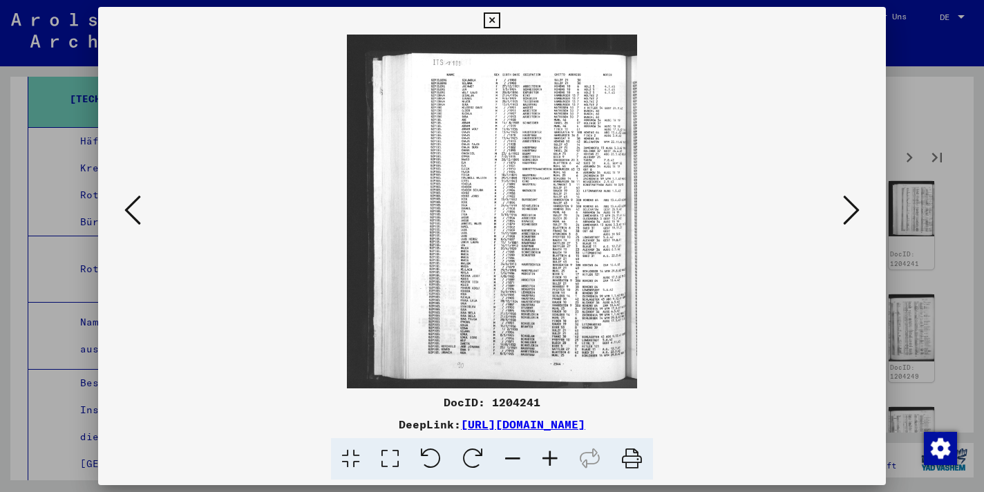
click at [848, 214] on icon at bounding box center [851, 209] width 17 height 33
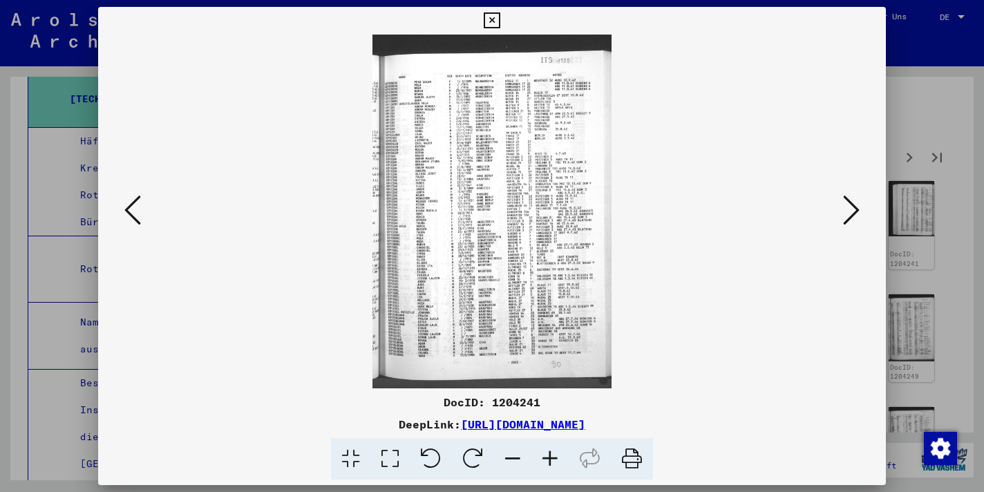
click at [847, 215] on icon at bounding box center [851, 209] width 17 height 33
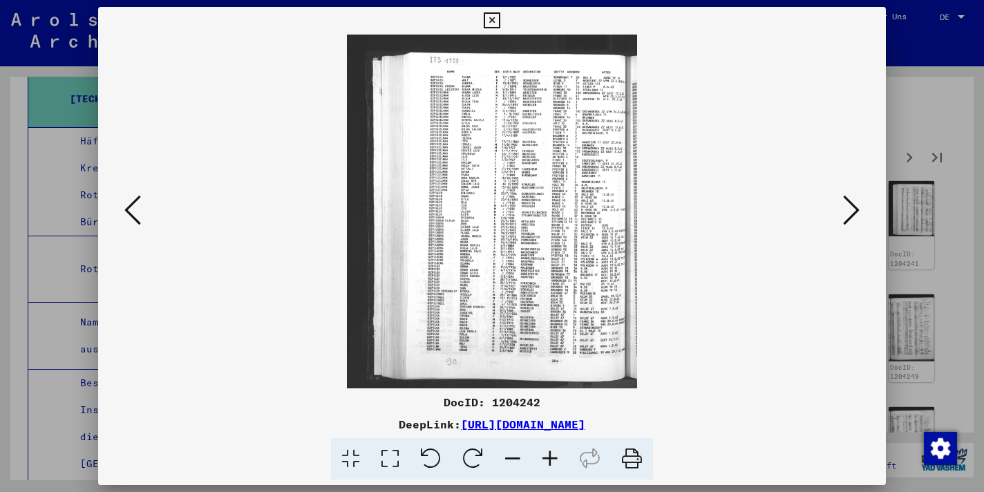
click at [847, 216] on icon at bounding box center [851, 209] width 17 height 33
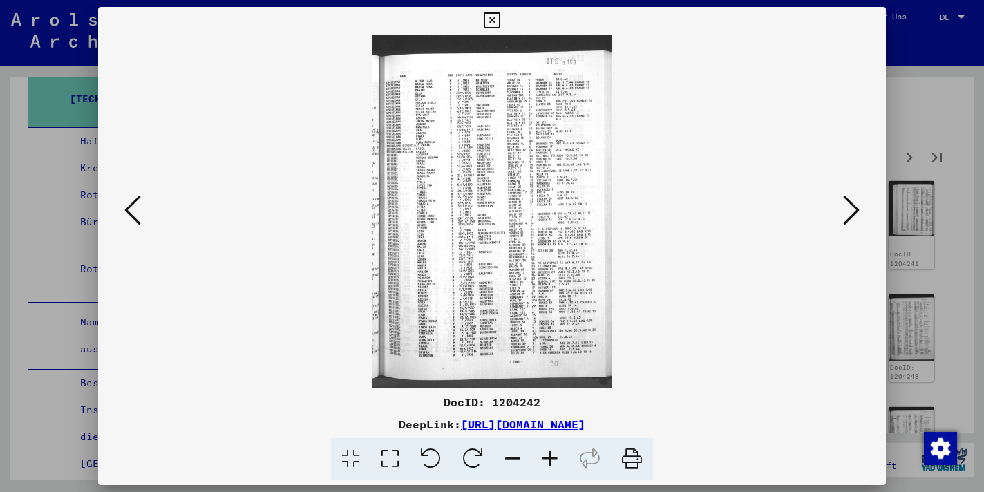
click at [499, 16] on icon at bounding box center [492, 20] width 16 height 17
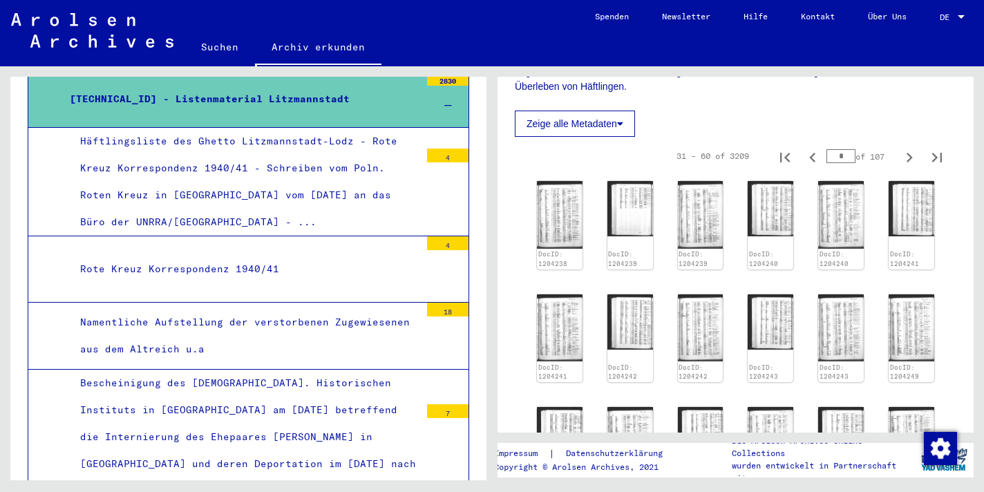
click at [444, 111] on icon at bounding box center [448, 106] width 8 height 10
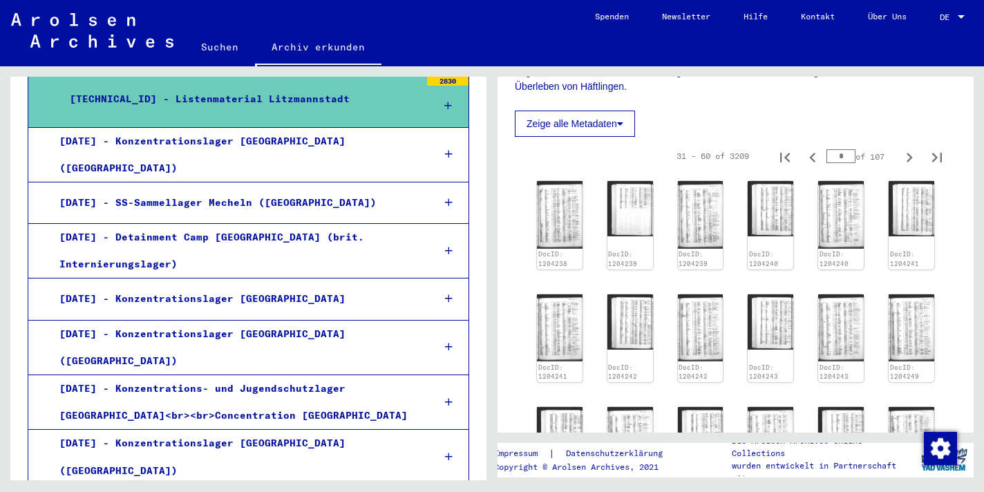
click at [444, 111] on icon at bounding box center [448, 106] width 8 height 10
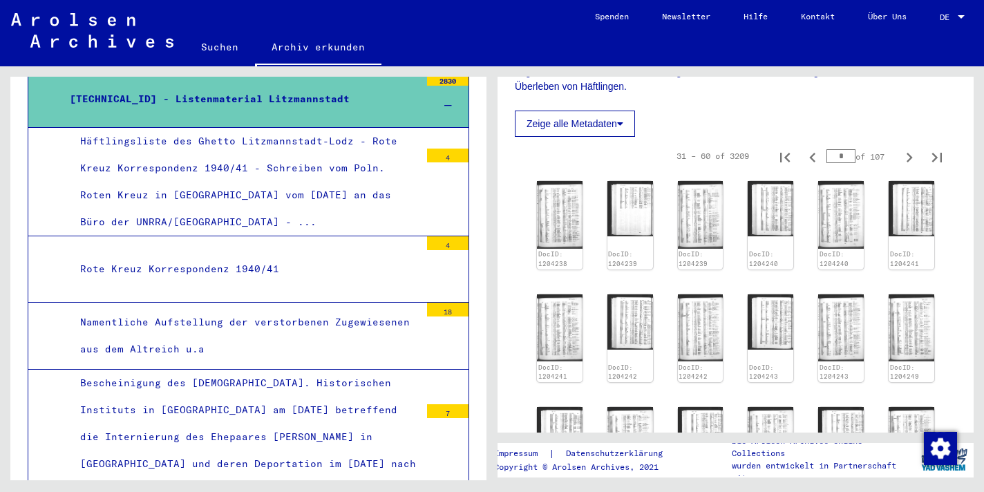
click at [437, 86] on div "2830" at bounding box center [447, 79] width 41 height 14
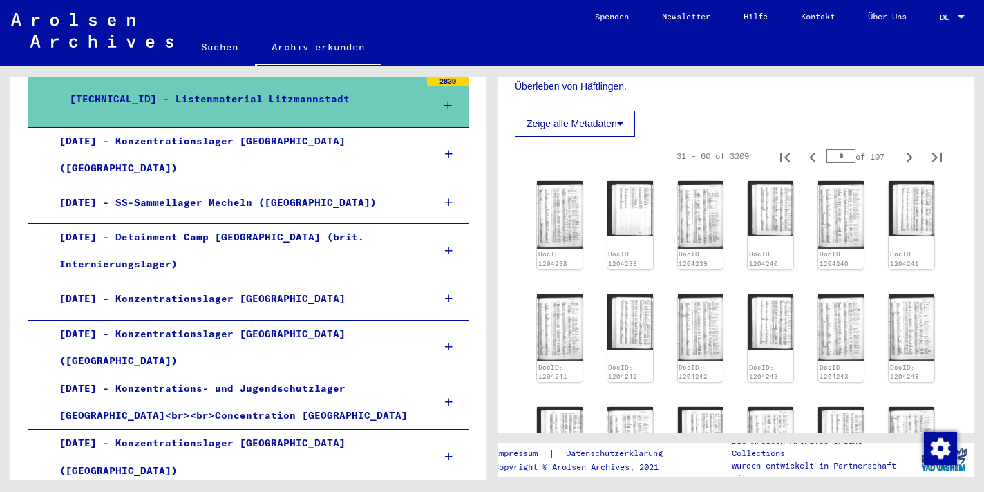
click at [289, 113] on div "[TECHNICAL_ID] - Listenmaterial Litzmannstadt" at bounding box center [239, 99] width 361 height 27
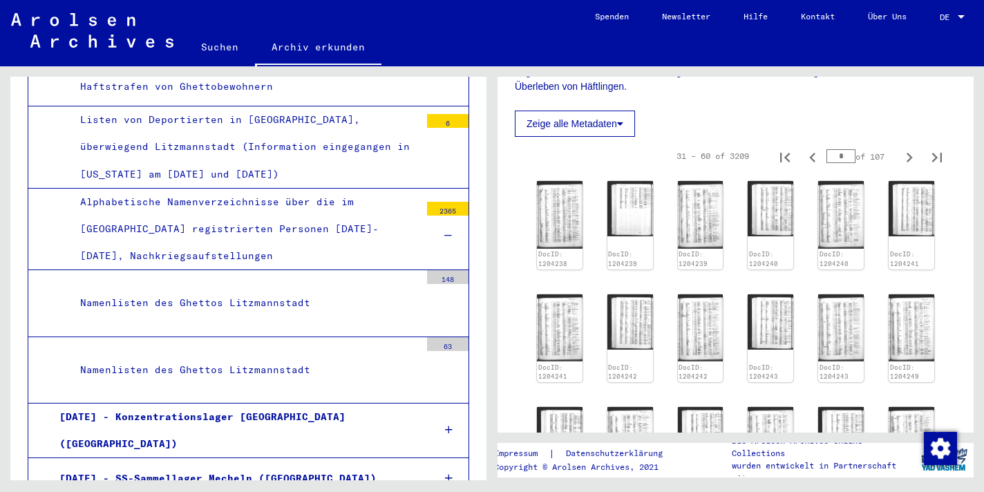
scroll to position [2289, 0]
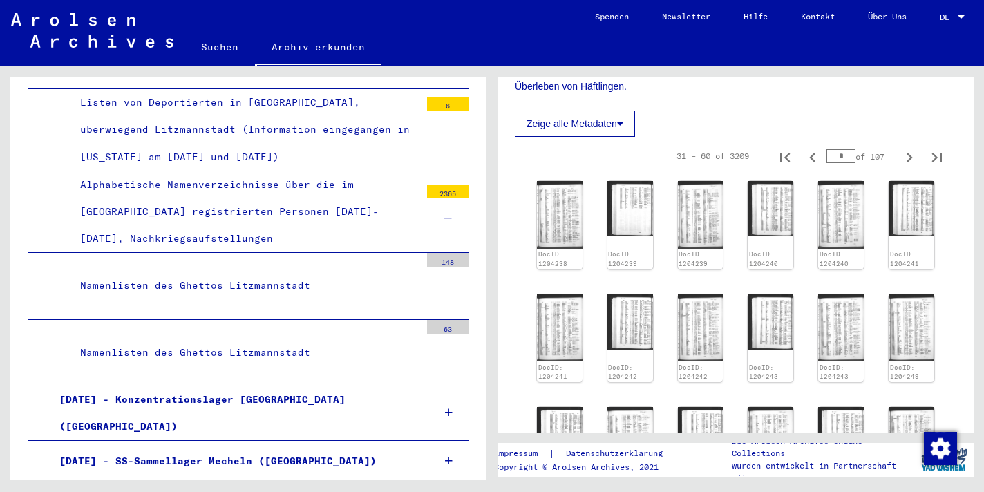
click at [433, 198] on div "2365" at bounding box center [447, 191] width 41 height 14
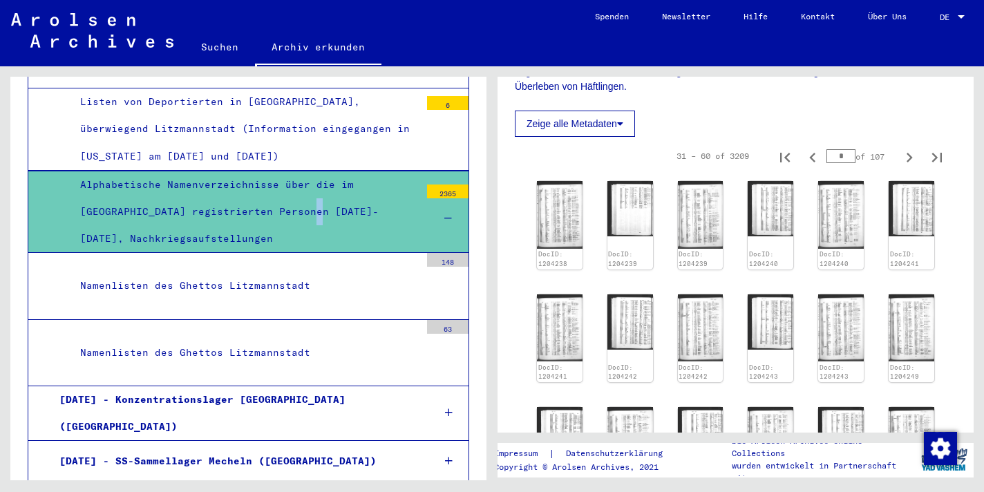
click at [335, 253] on div "Alphabetische Namenverzeichnisse über die im [GEOGRAPHIC_DATA] registrierten Pe…" at bounding box center [245, 212] width 350 height 82
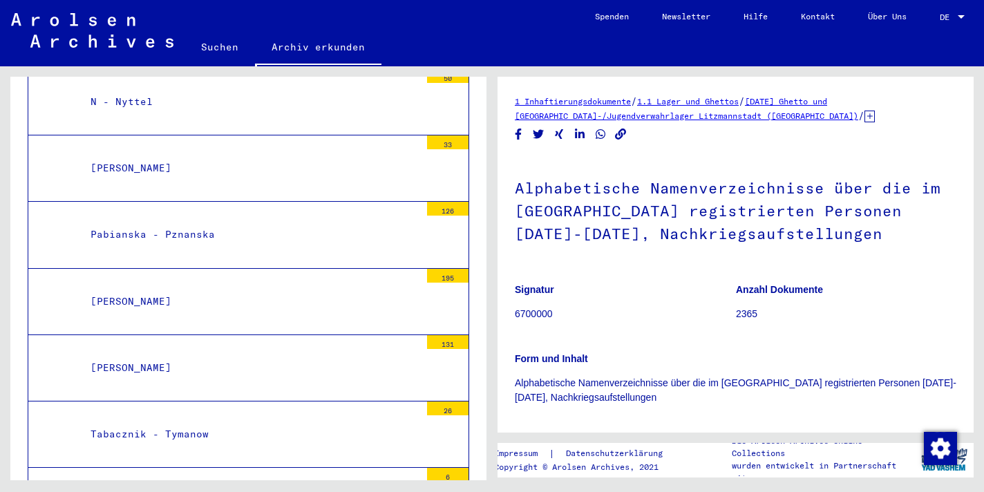
scroll to position [3434, 0]
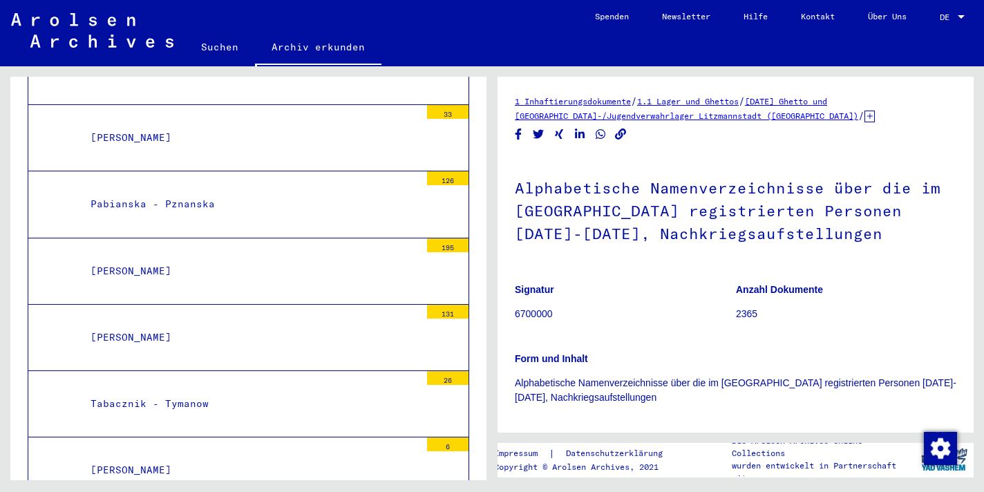
click at [428, 185] on div "126" at bounding box center [447, 178] width 41 height 14
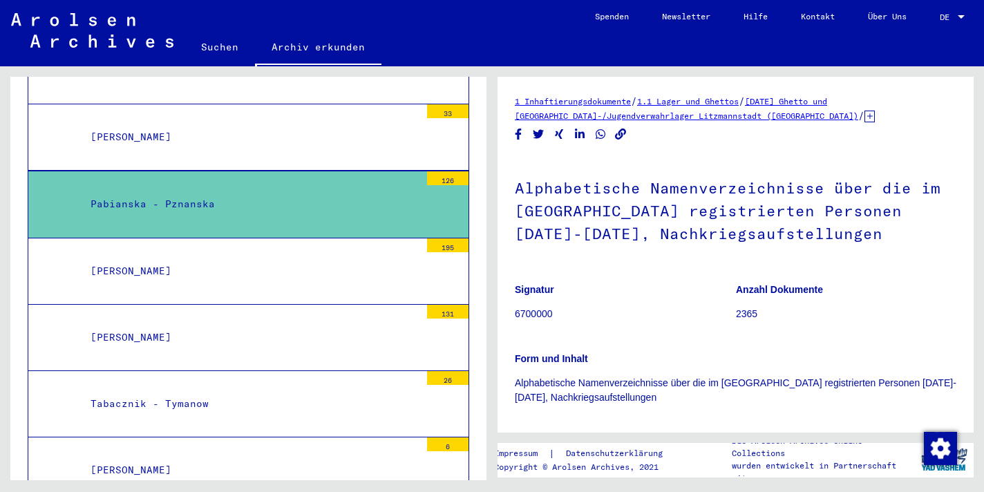
click at [221, 218] on div "Pabianska - Pznanska" at bounding box center [250, 204] width 340 height 27
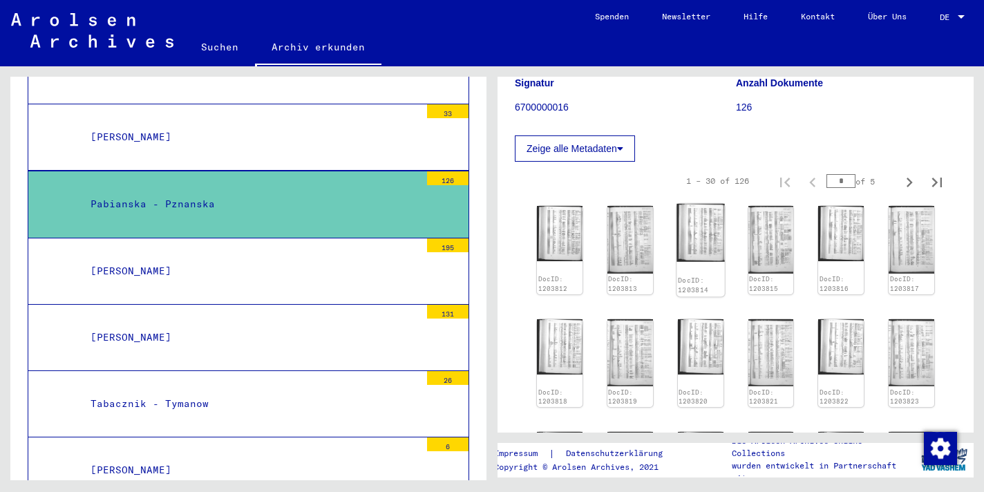
scroll to position [175, 0]
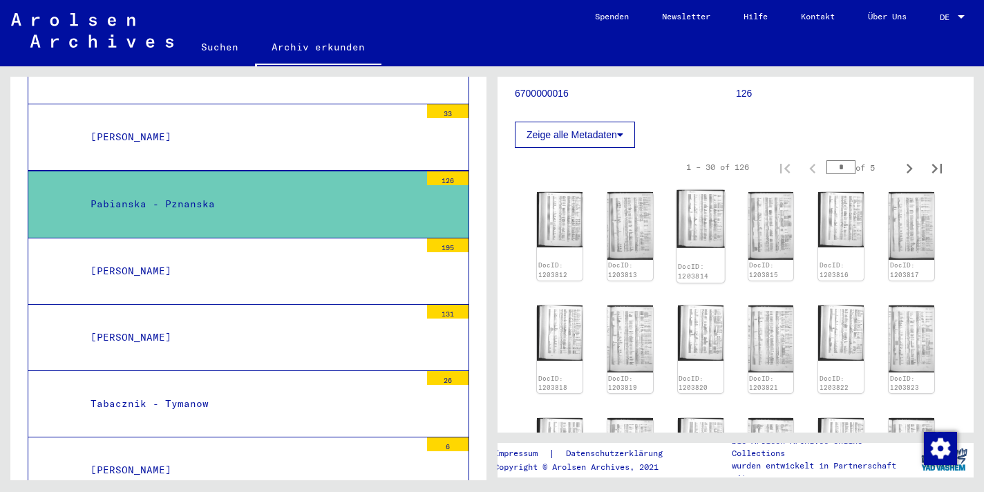
click at [700, 247] on img at bounding box center [700, 219] width 48 height 58
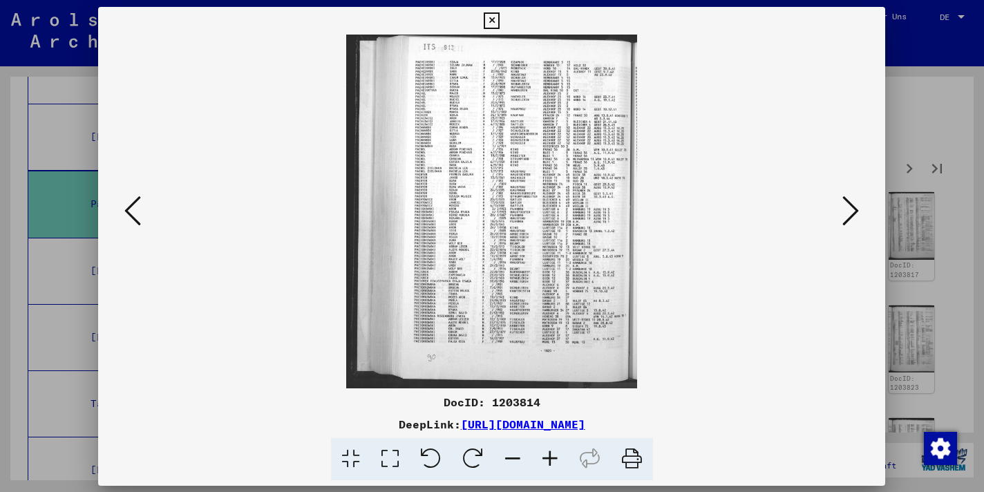
scroll to position [3434, 0]
click at [553, 464] on icon at bounding box center [549, 459] width 37 height 42
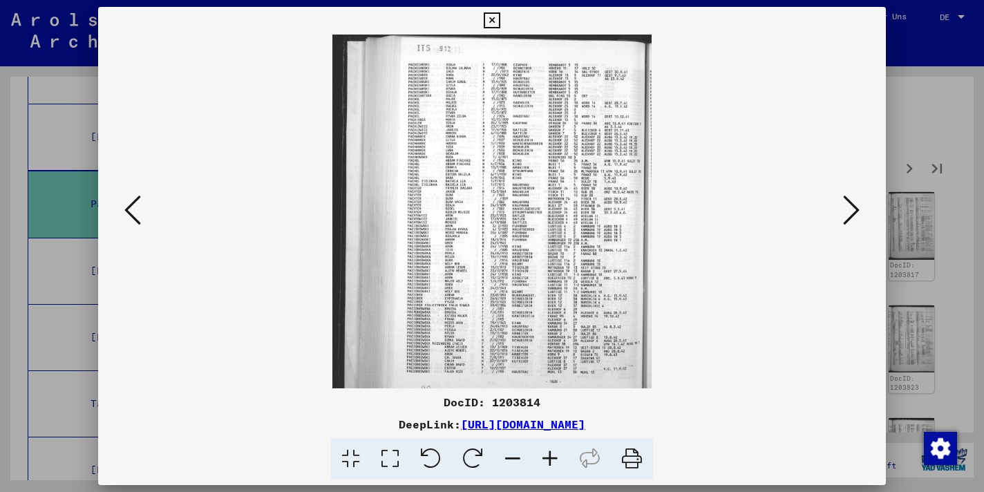
click at [553, 461] on icon at bounding box center [549, 459] width 37 height 42
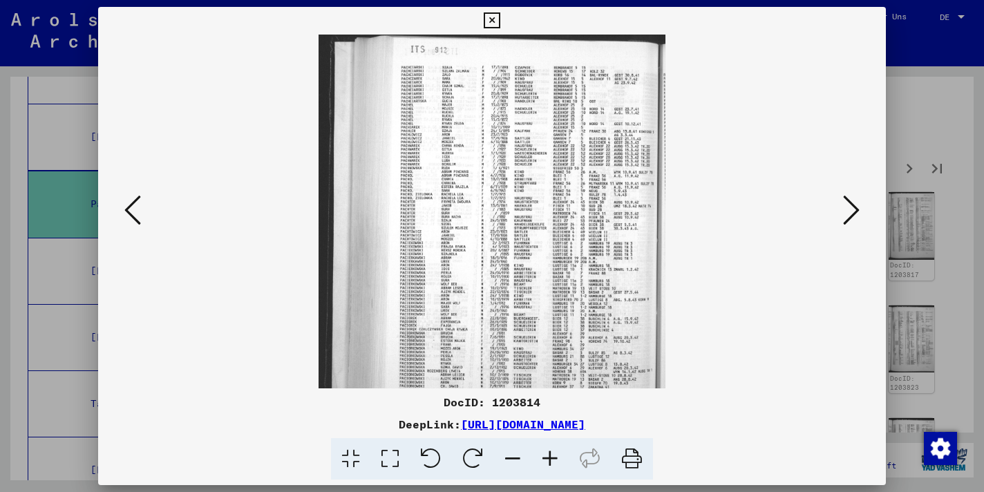
click at [553, 461] on icon at bounding box center [549, 459] width 37 height 42
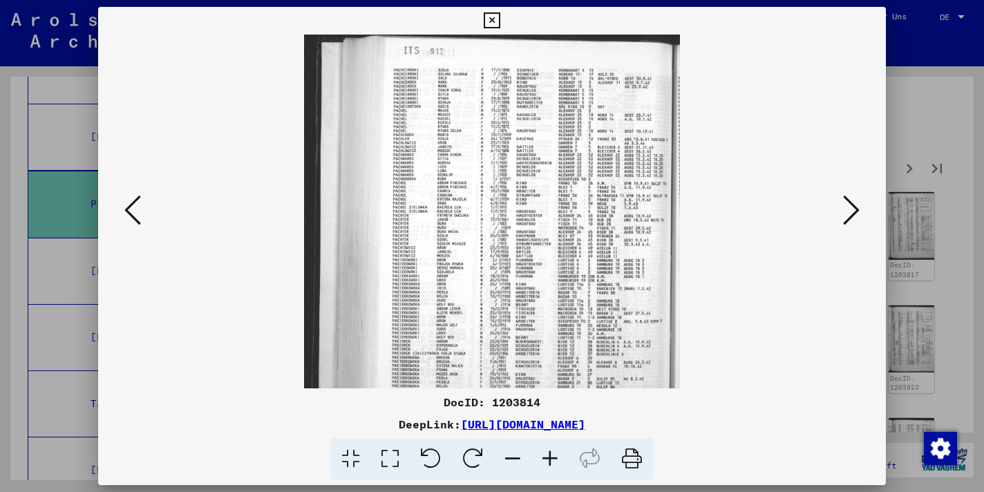
click at [846, 216] on icon at bounding box center [851, 209] width 17 height 33
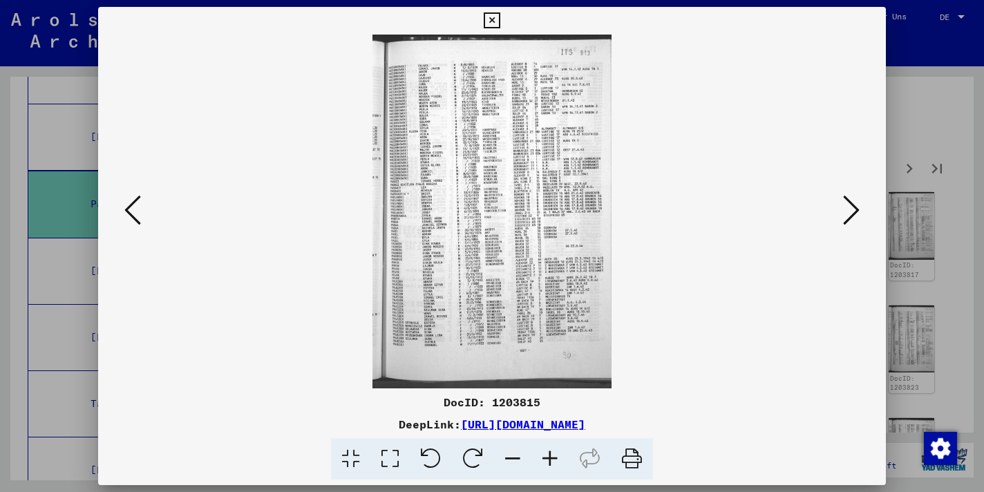
click at [846, 216] on icon at bounding box center [851, 209] width 17 height 33
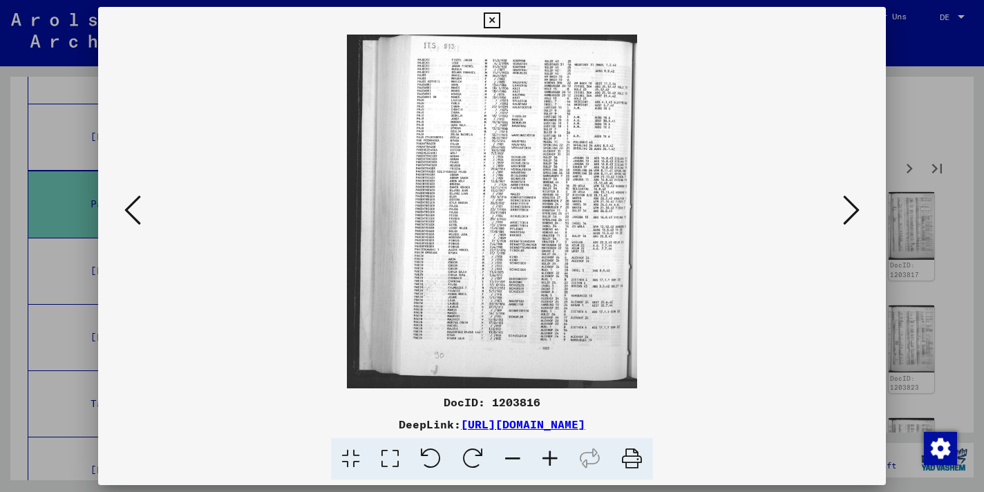
click at [557, 460] on icon at bounding box center [549, 459] width 37 height 42
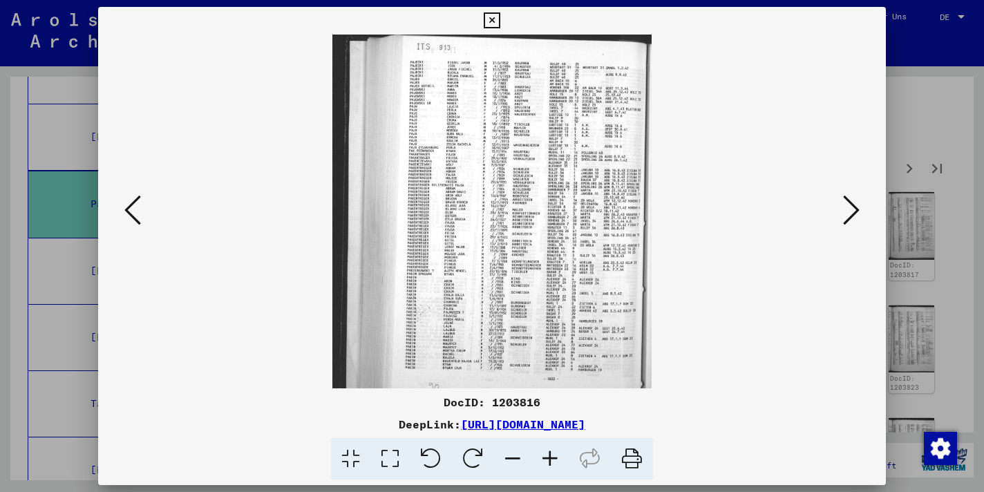
click at [557, 460] on icon at bounding box center [549, 459] width 37 height 42
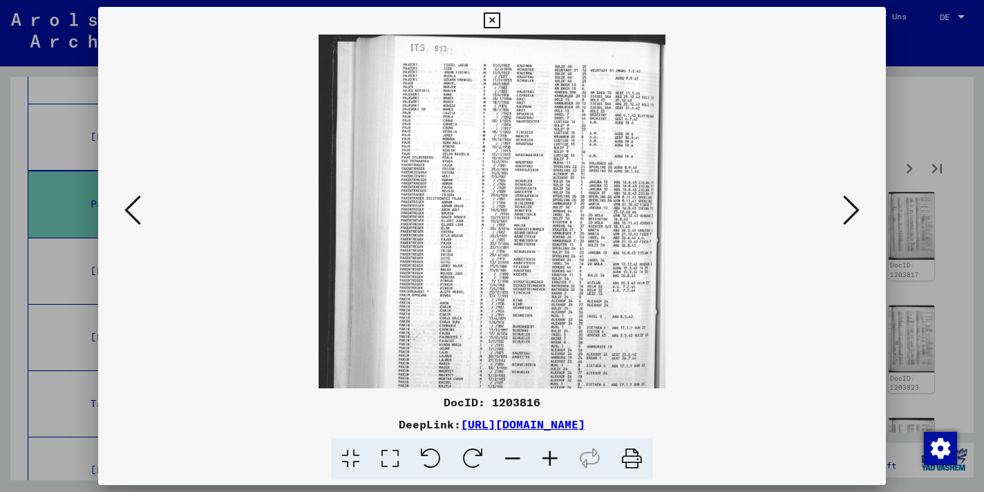
click at [557, 460] on icon at bounding box center [549, 459] width 37 height 42
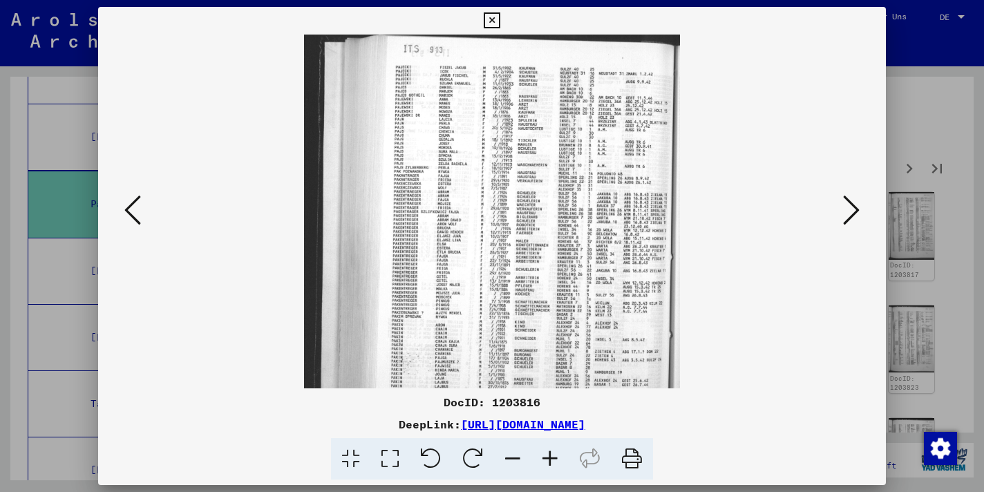
click at [557, 460] on icon at bounding box center [549, 459] width 37 height 42
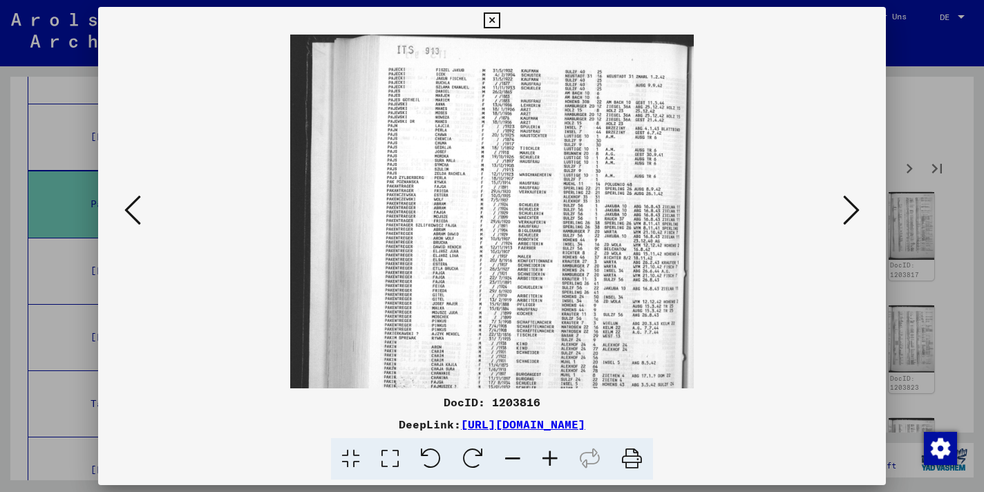
click at [557, 460] on icon at bounding box center [549, 459] width 37 height 42
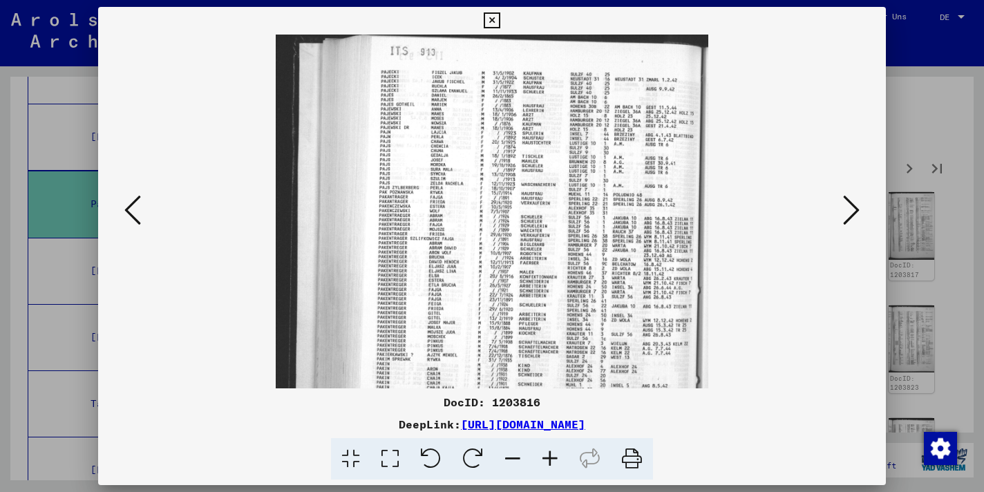
click at [557, 460] on icon at bounding box center [549, 459] width 37 height 42
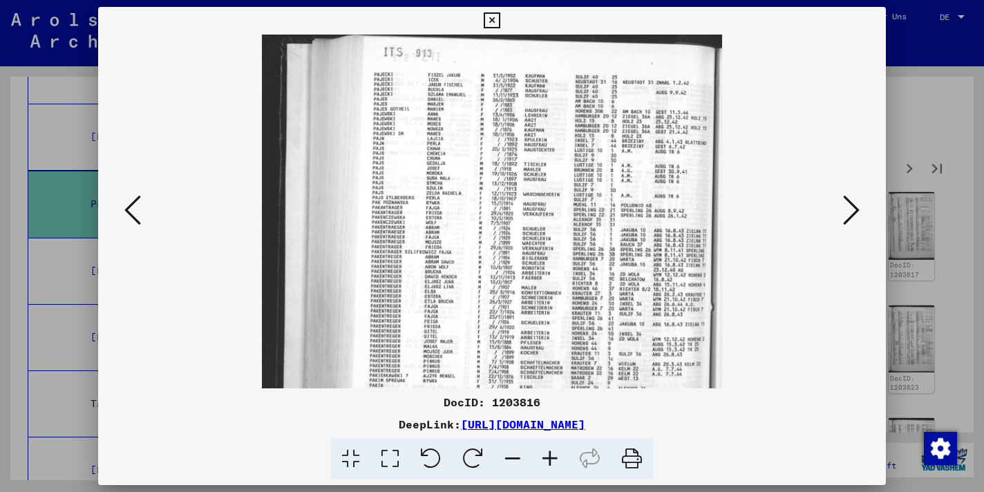
click at [557, 460] on icon at bounding box center [549, 459] width 37 height 42
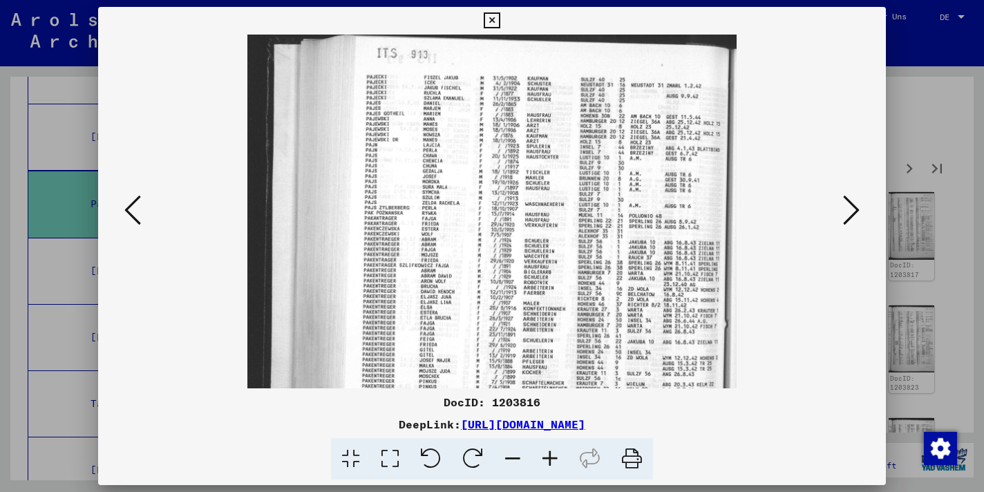
click at [557, 460] on icon at bounding box center [549, 459] width 37 height 42
